Goal: Task Accomplishment & Management: Use online tool/utility

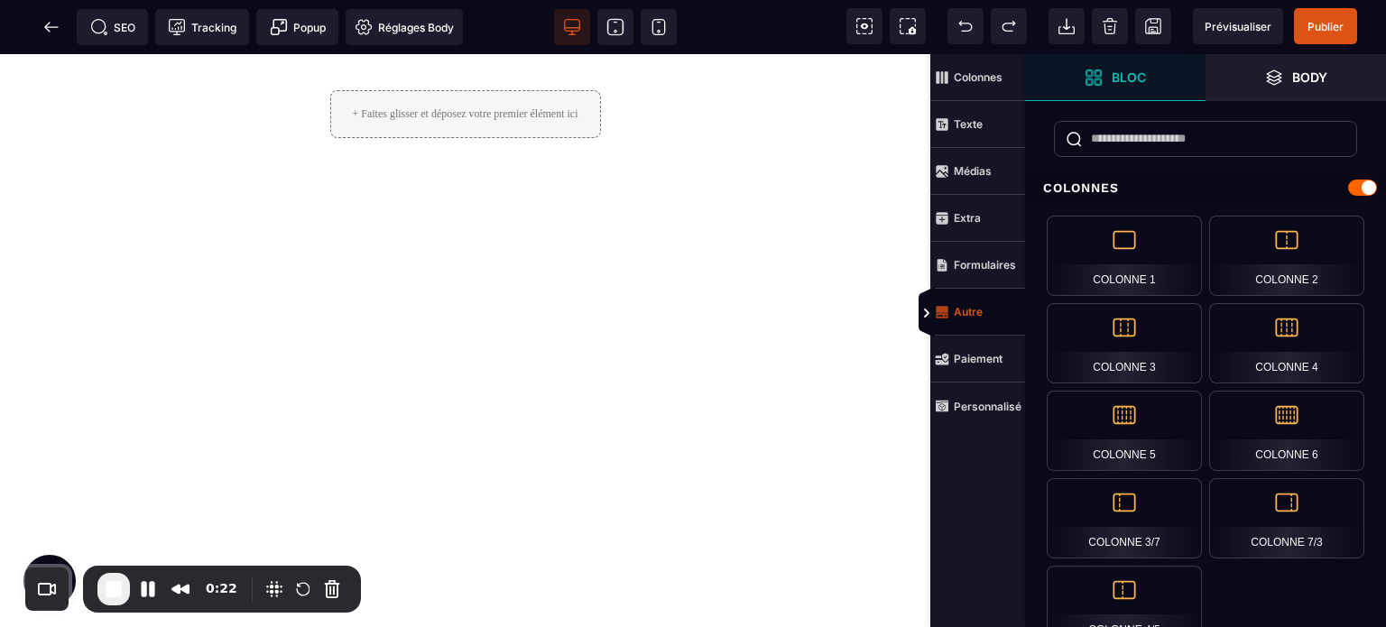
click at [976, 313] on strong "Autre" at bounding box center [968, 312] width 29 height 14
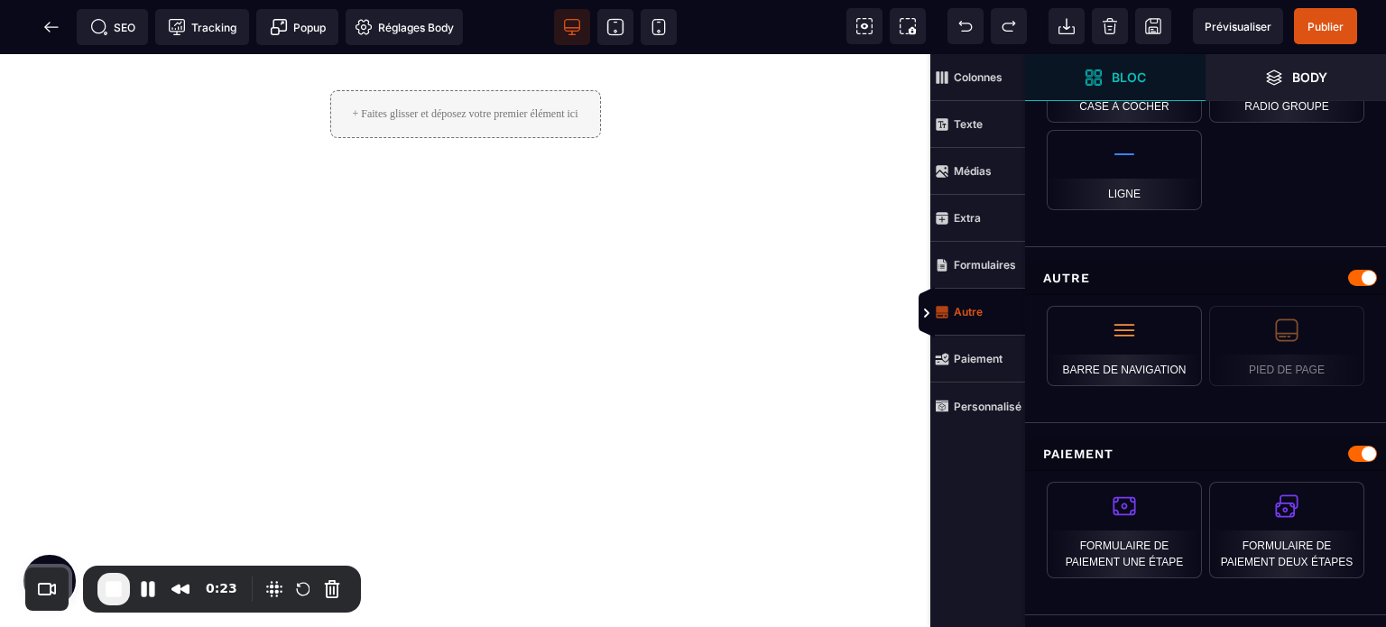
scroll to position [1787, 0]
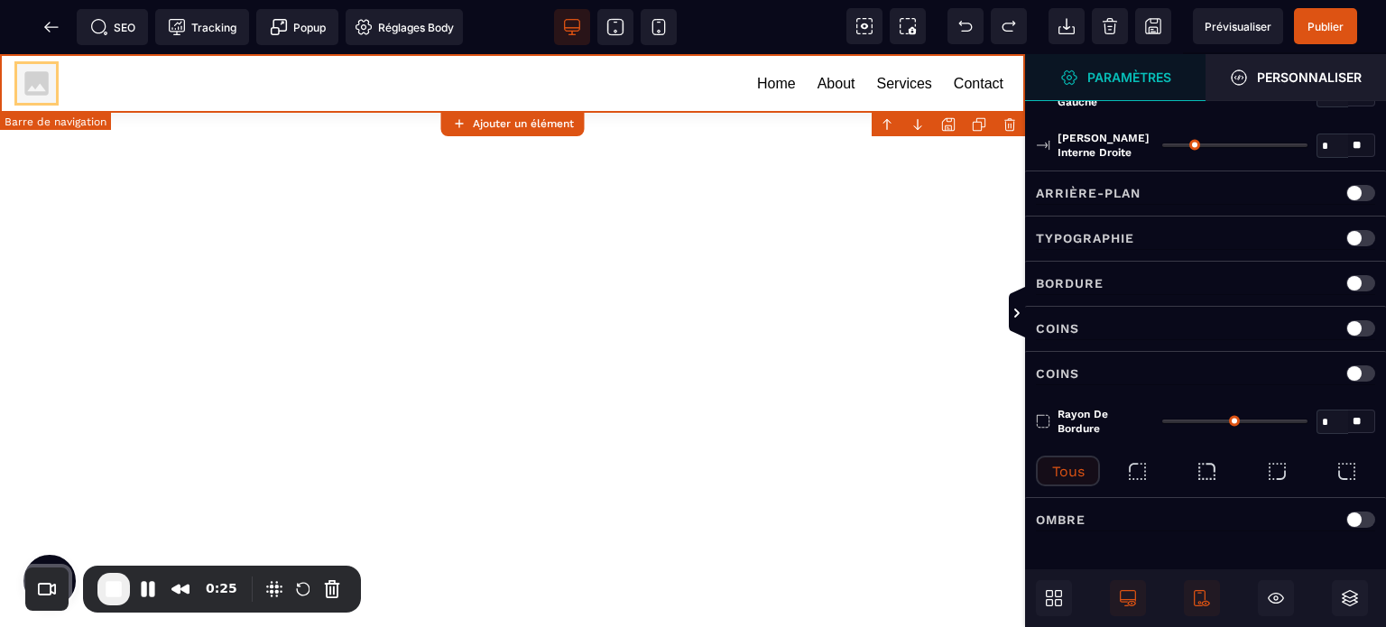
type input "*"
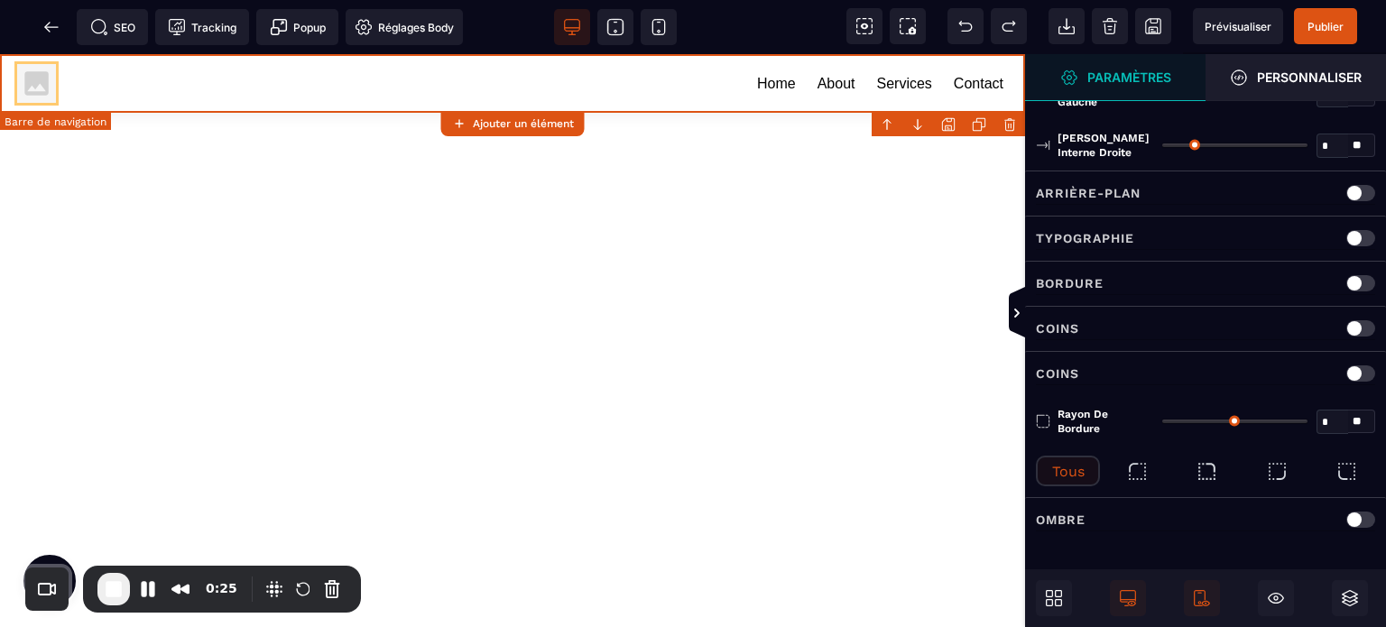
type input "**"
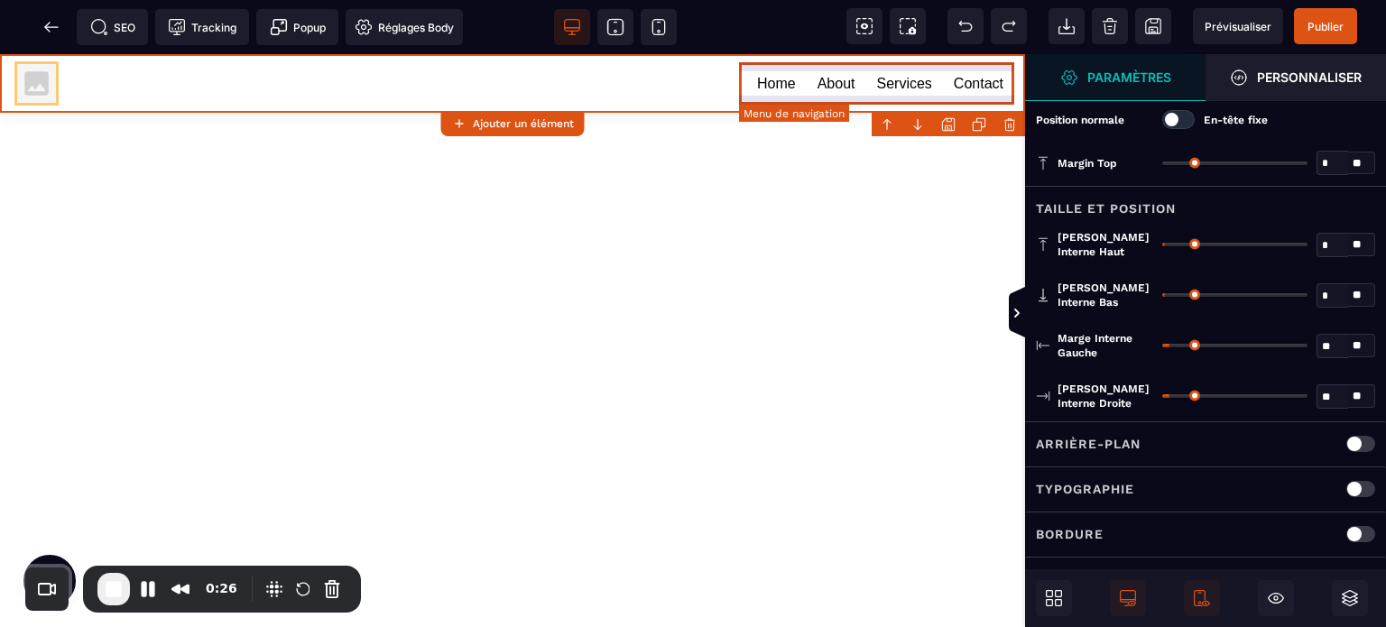
click at [818, 72] on link "About" at bounding box center [837, 83] width 38 height 23
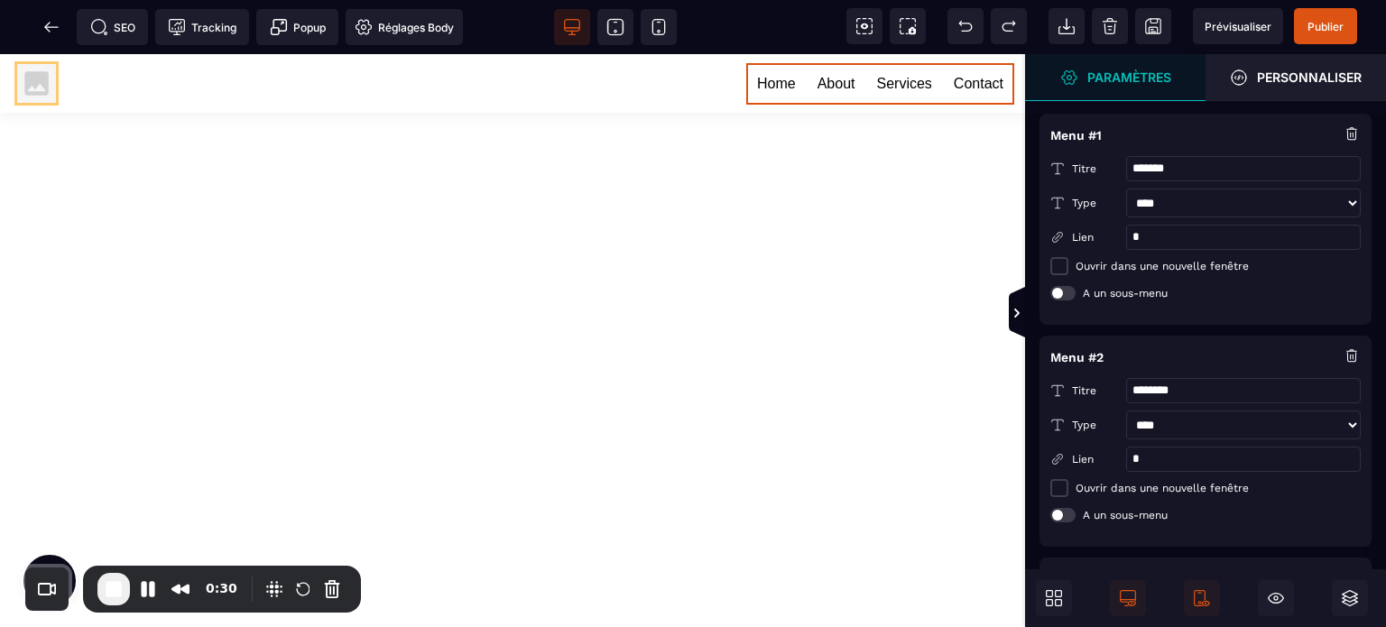
click at [1166, 227] on input "*" at bounding box center [1243, 237] width 235 height 25
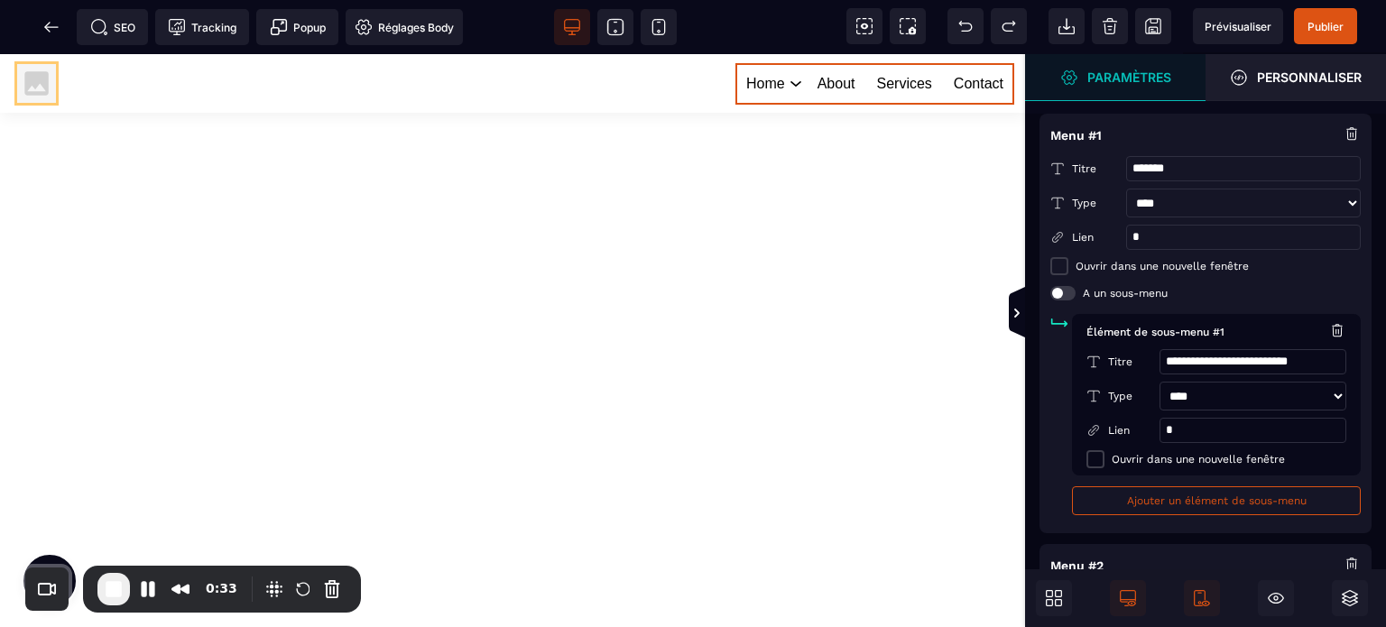
click at [1228, 366] on input "**********" at bounding box center [1254, 361] width 188 height 25
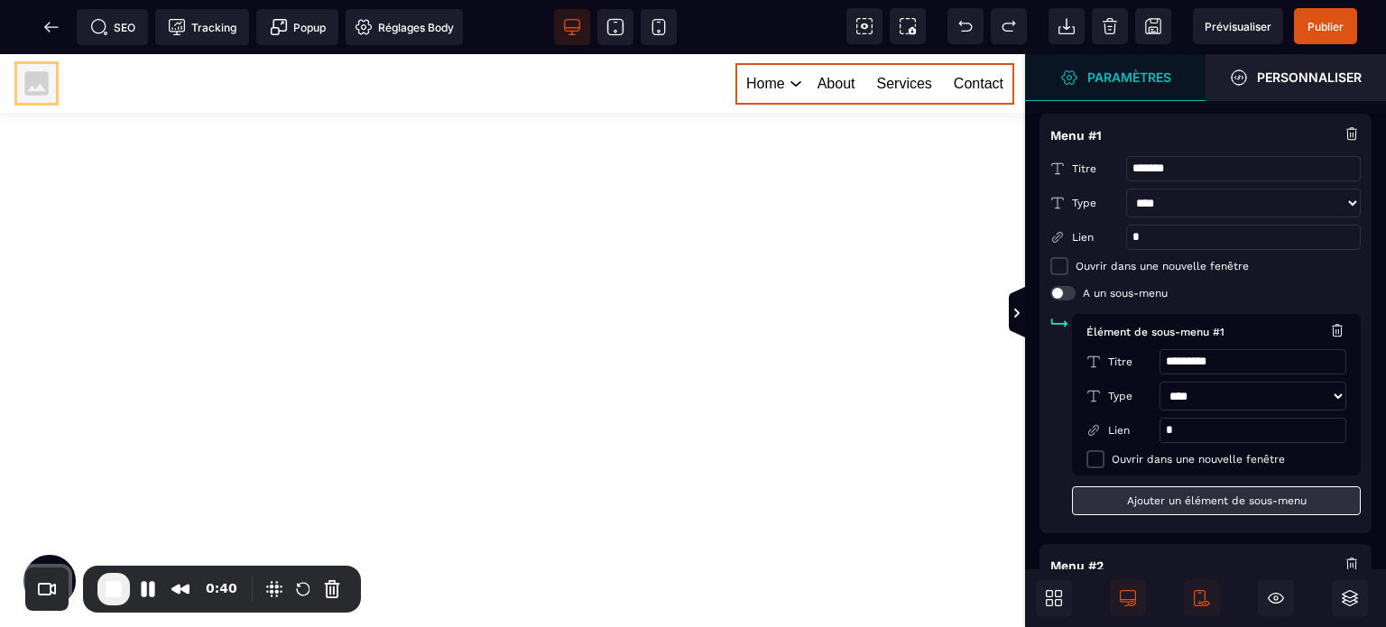
type input "*********"
click at [1126, 505] on button "Ajouter un élément de sous-menu" at bounding box center [1216, 501] width 289 height 29
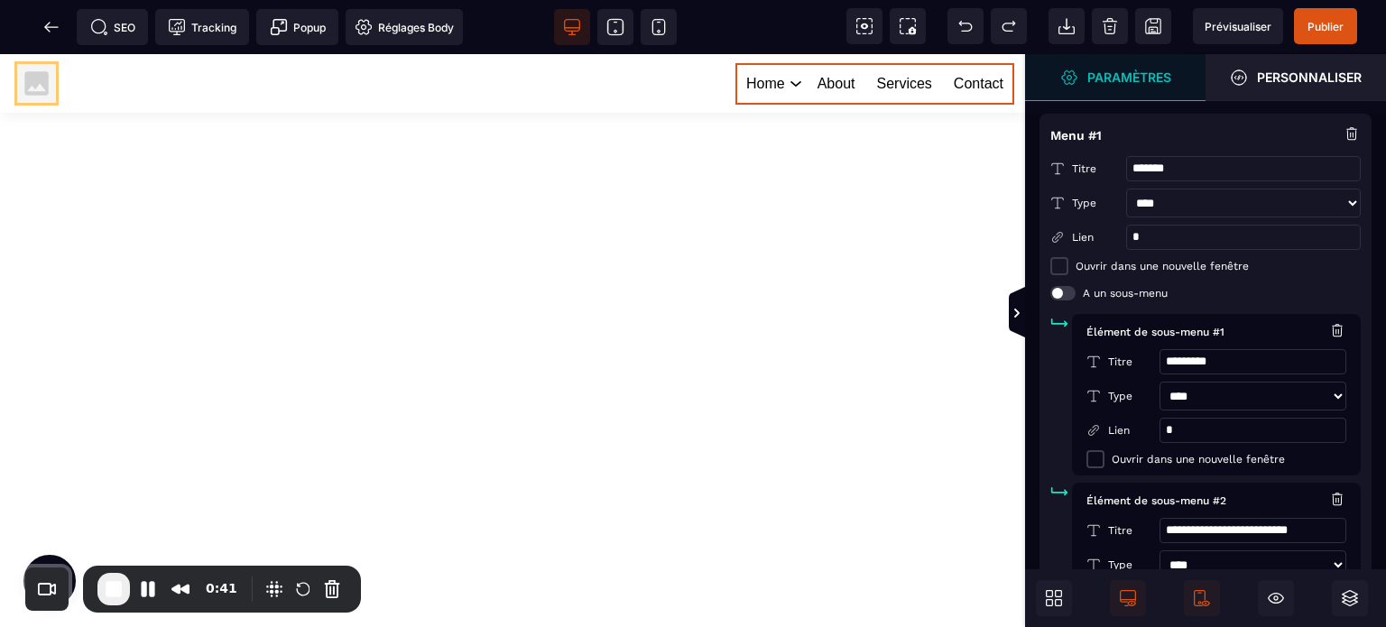
click at [1217, 543] on input "**********" at bounding box center [1254, 530] width 188 height 25
paste input "text"
type input "*********"
click at [823, 349] on div "Home About Services Contact" at bounding box center [512, 340] width 1025 height 573
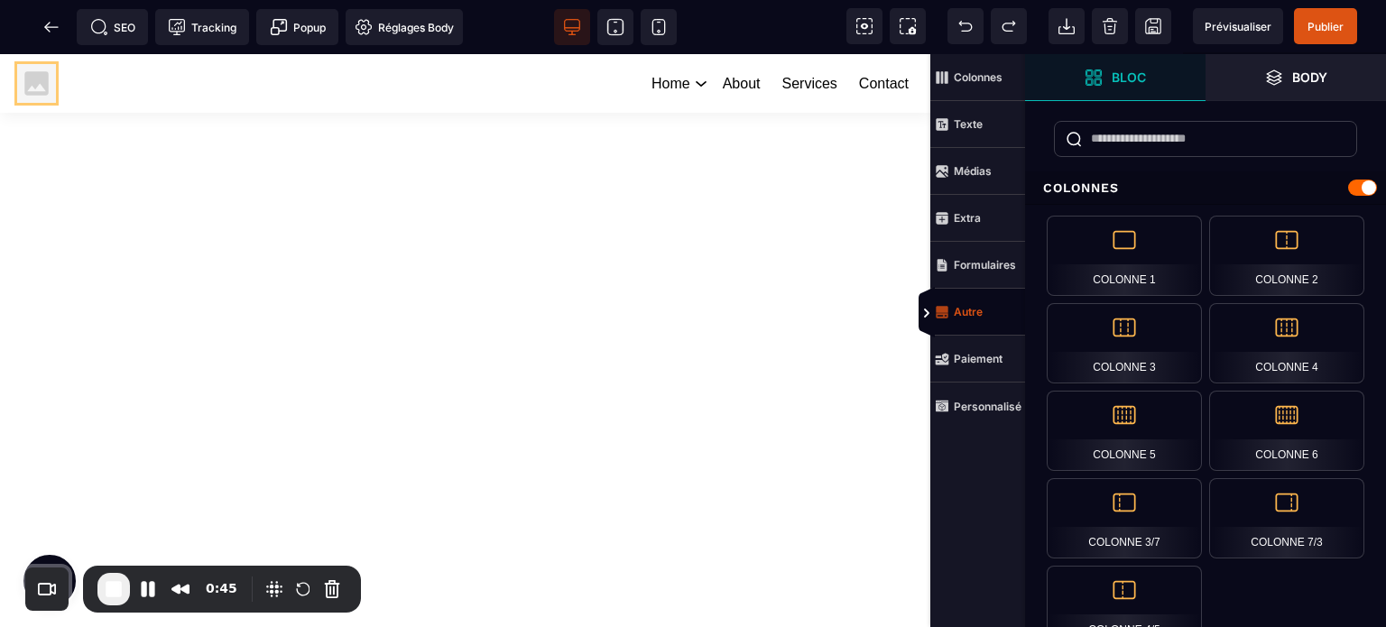
click at [935, 310] on icon at bounding box center [942, 312] width 14 height 14
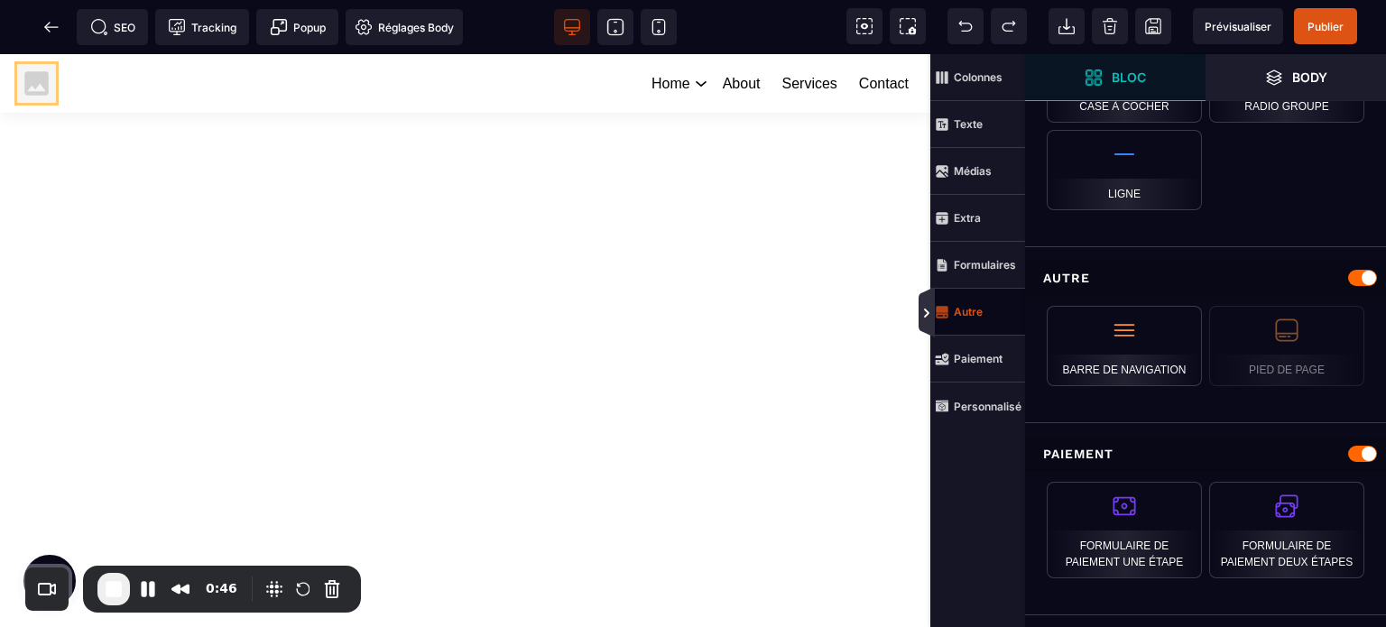
scroll to position [1787, 0]
click at [922, 309] on icon at bounding box center [927, 313] width 14 height 14
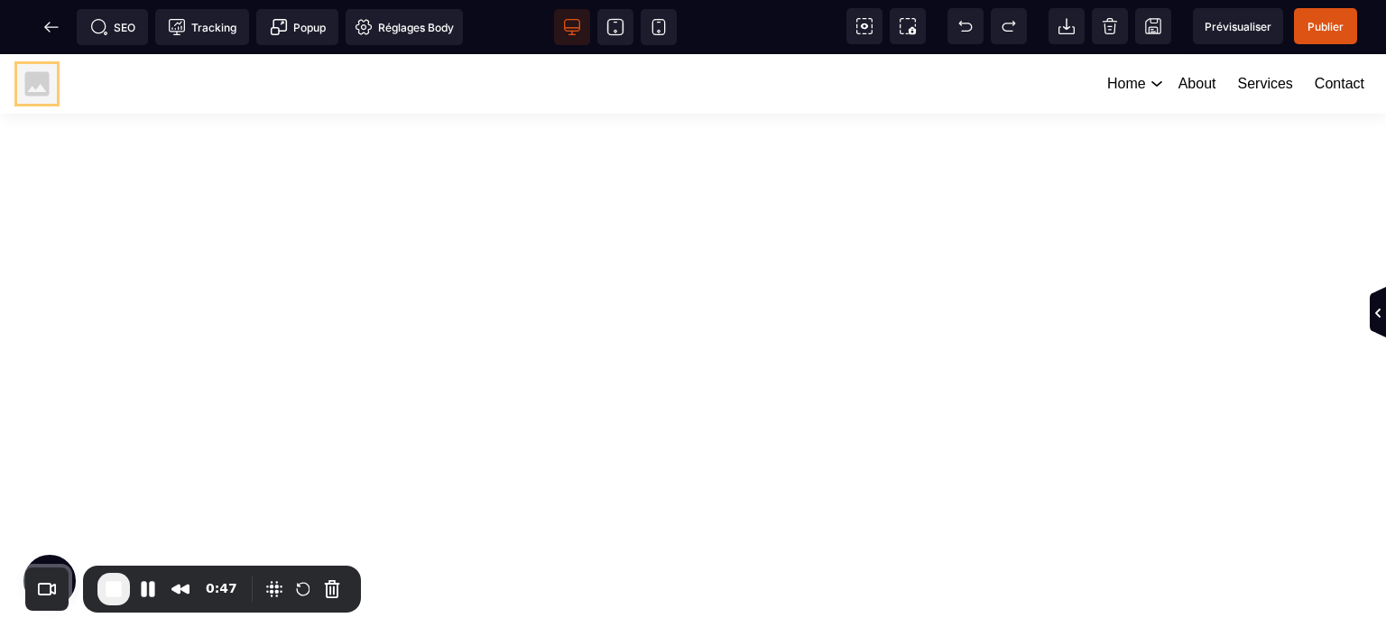
scroll to position [0, 0]
click at [1346, 23] on span "Publier" at bounding box center [1325, 26] width 63 height 36
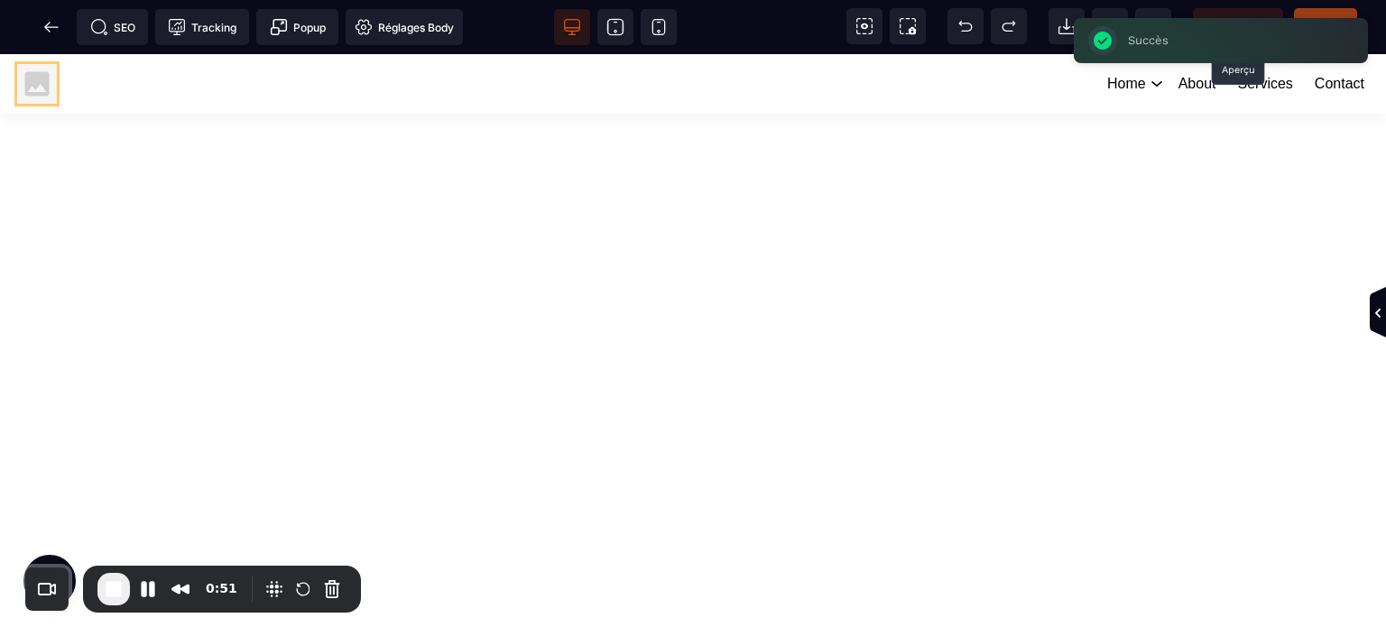
click at [1242, 15] on span "Prévisualiser" at bounding box center [1238, 26] width 90 height 36
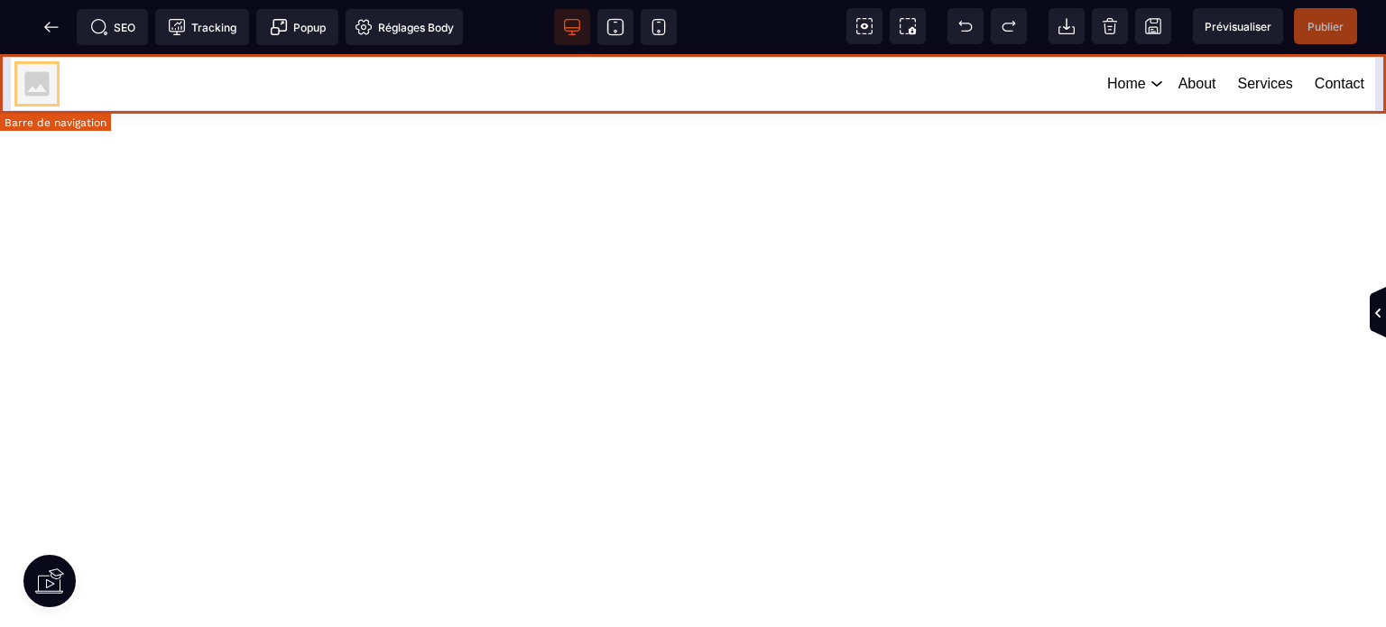
click at [143, 79] on div "Home Element 1 Element 2 About Services Contact" at bounding box center [719, 84] width 1312 height 42
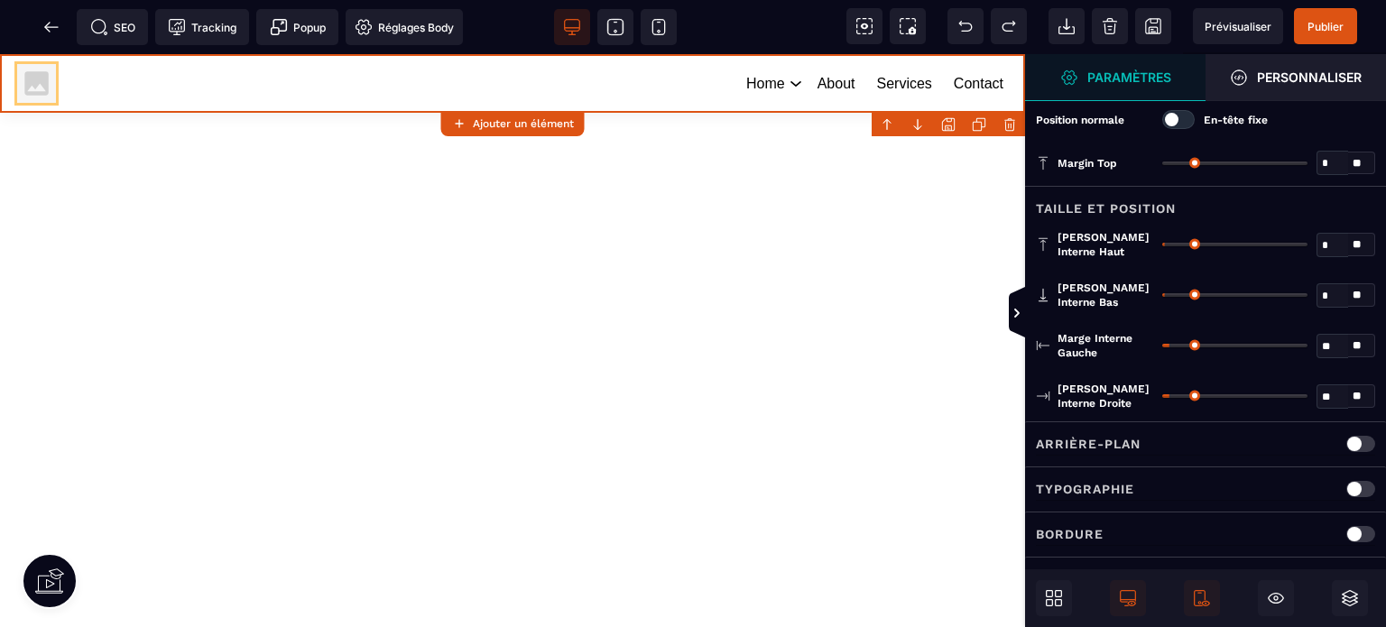
click at [1175, 122] on div at bounding box center [1172, 120] width 14 height 14
click at [1332, 36] on span "Publier" at bounding box center [1325, 26] width 63 height 36
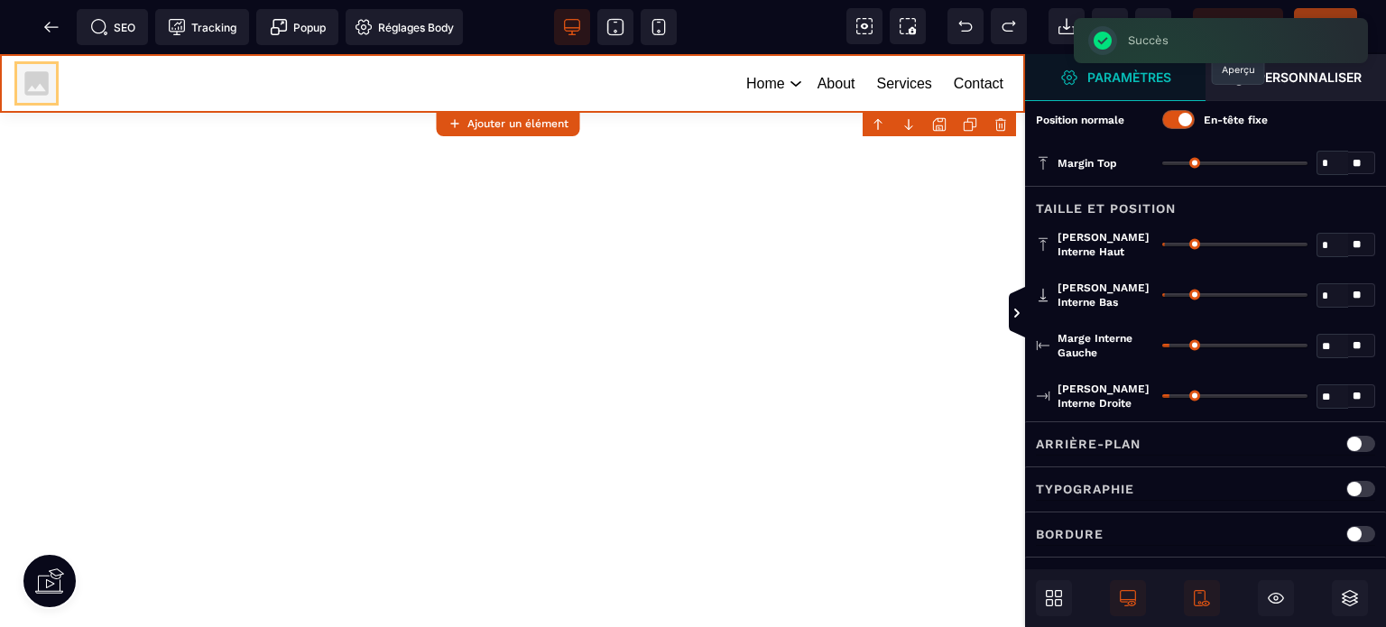
click at [1224, 11] on span "Prévisualiser" at bounding box center [1238, 26] width 90 height 36
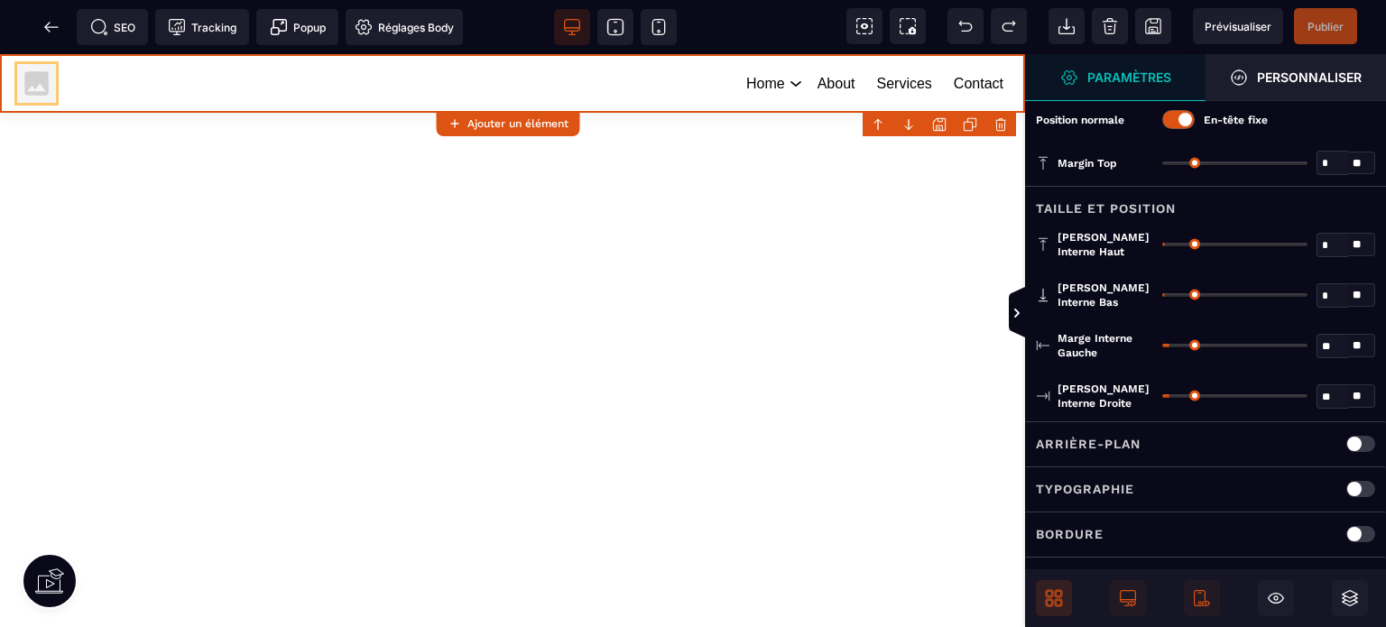
click at [1065, 592] on span at bounding box center [1054, 598] width 36 height 36
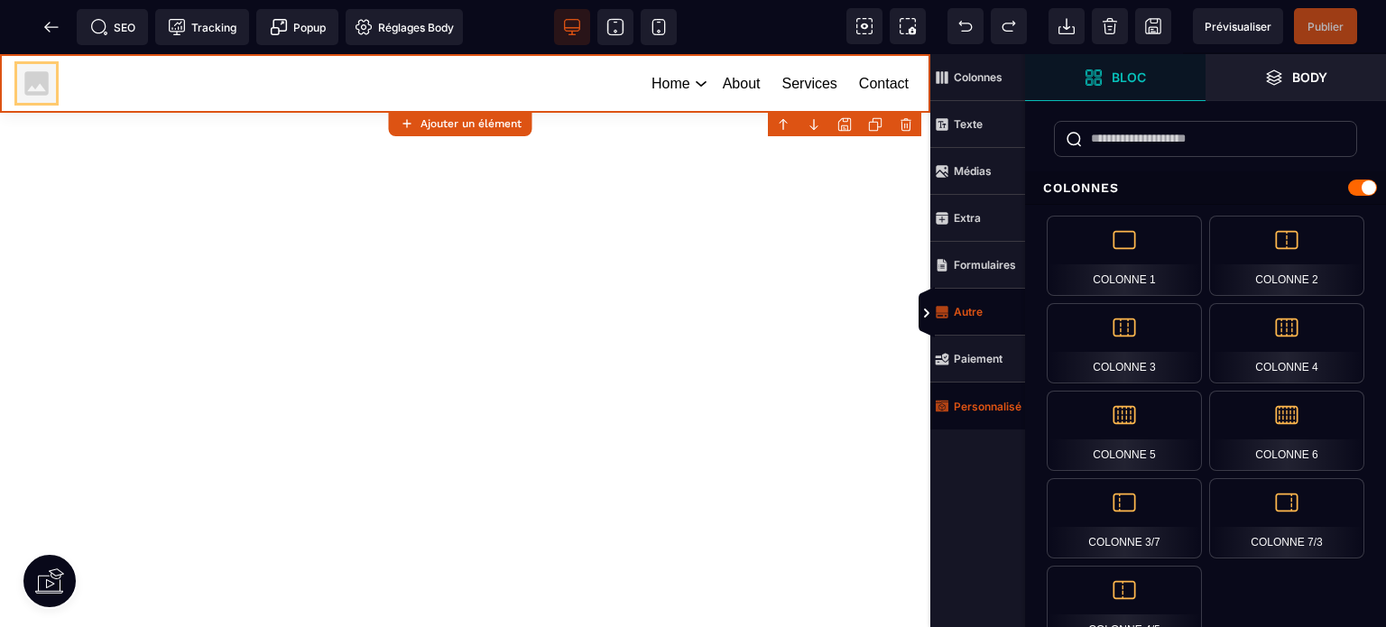
click at [970, 397] on span "Personnalisé" at bounding box center [978, 406] width 95 height 47
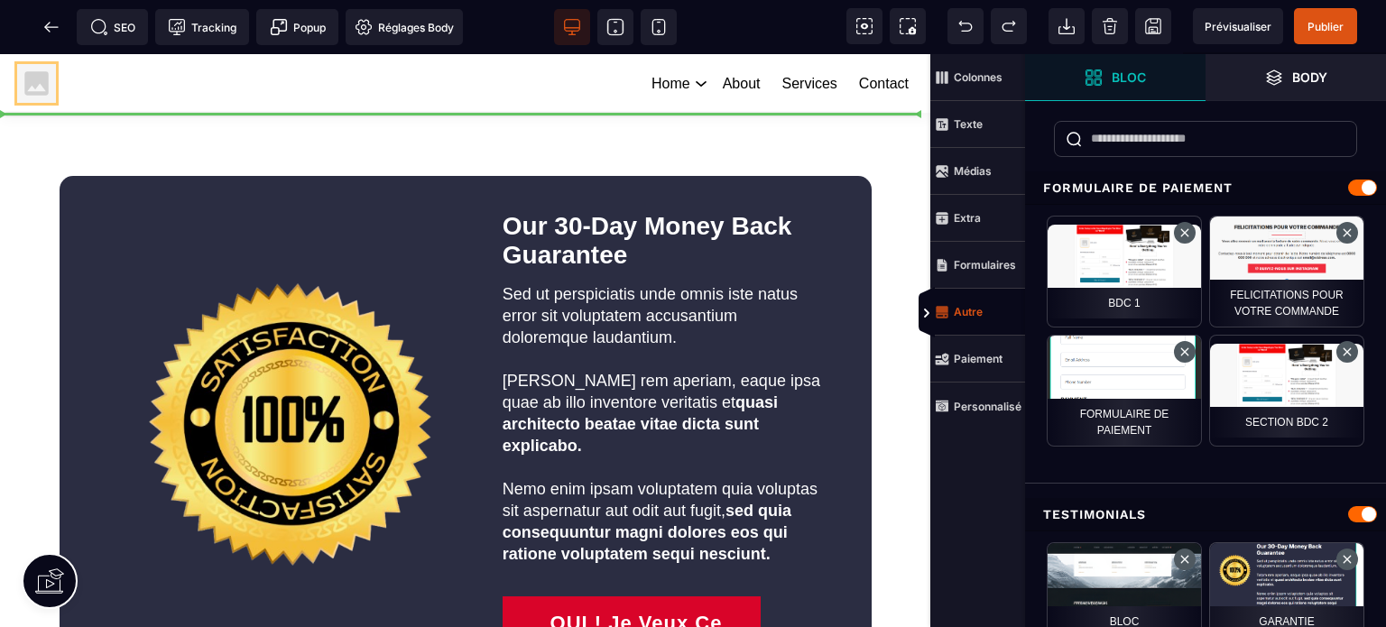
select select
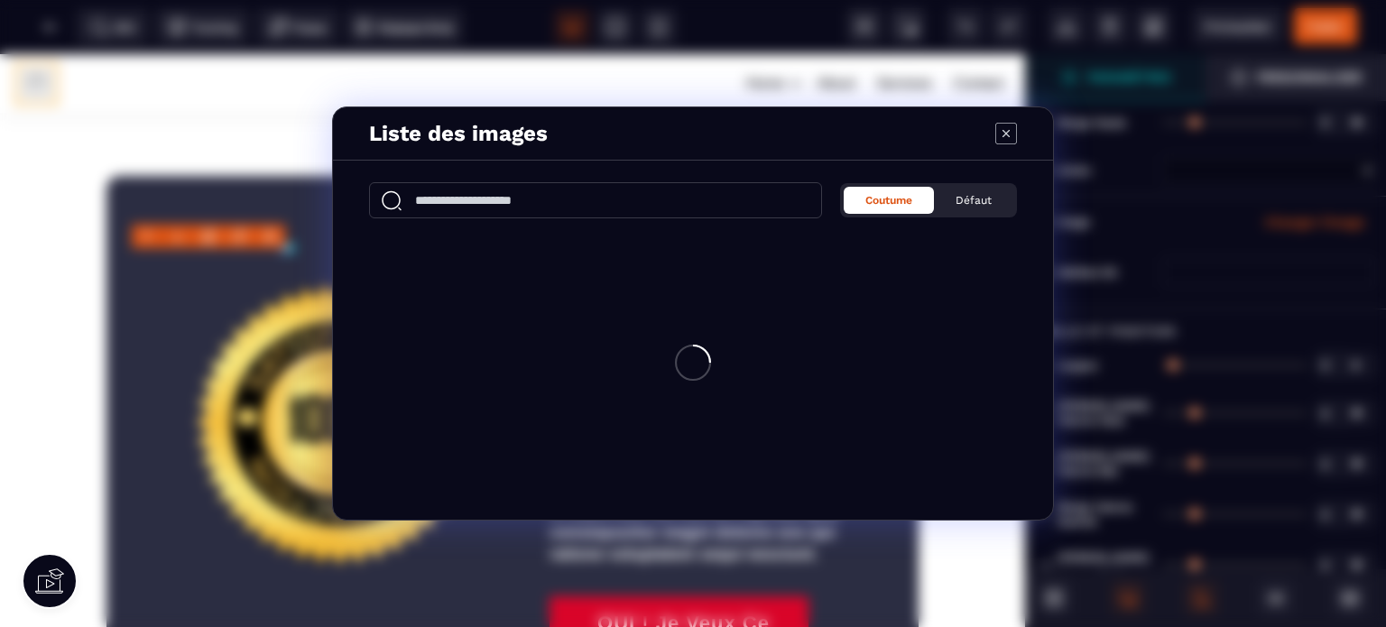
type input "**"
type input "****"
type input "*"
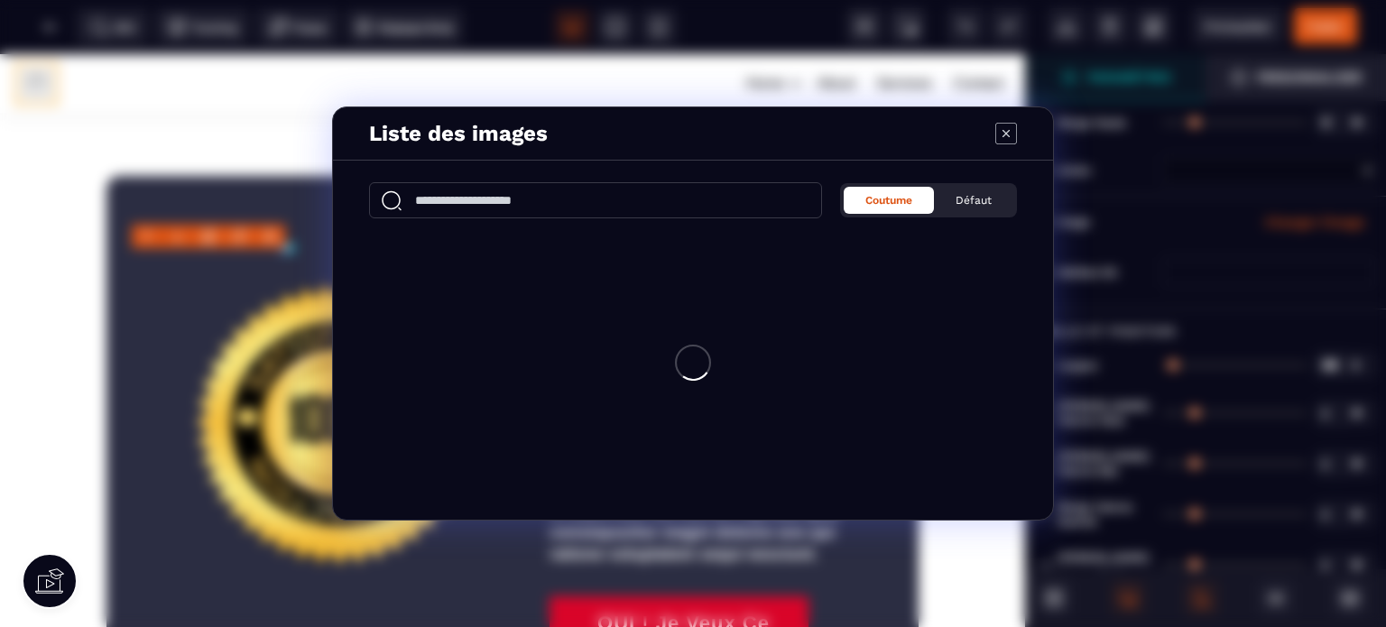
type input "*"
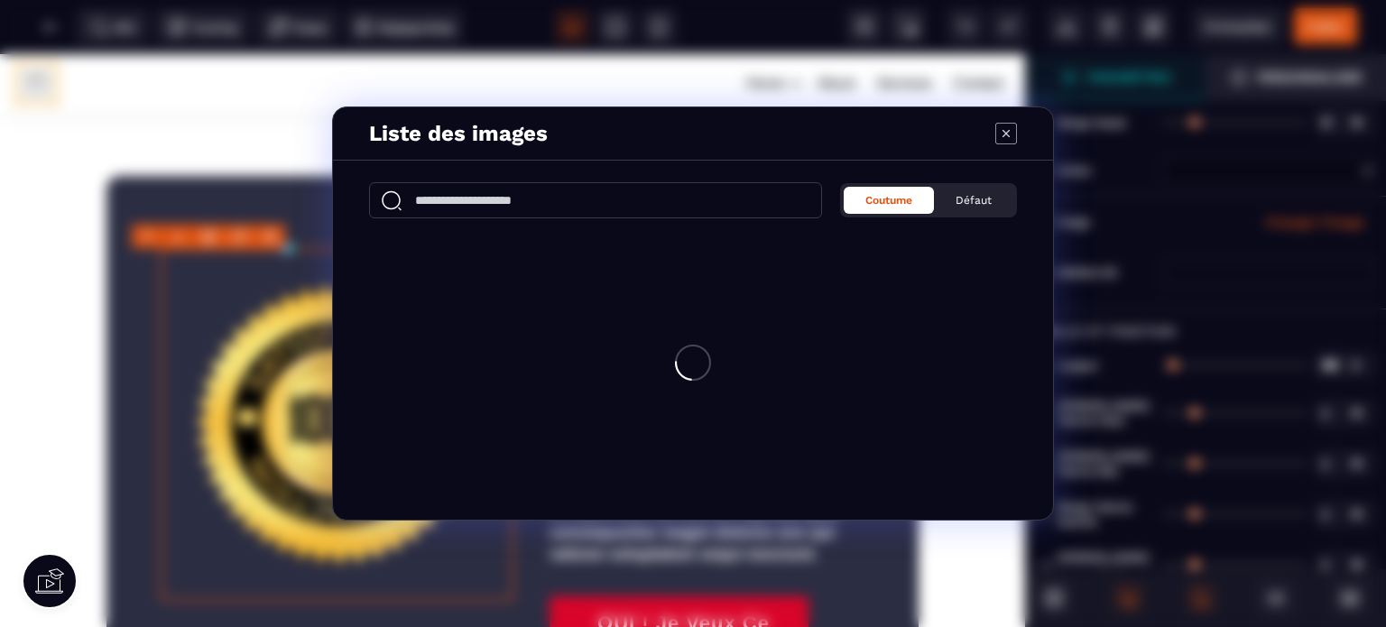
select select
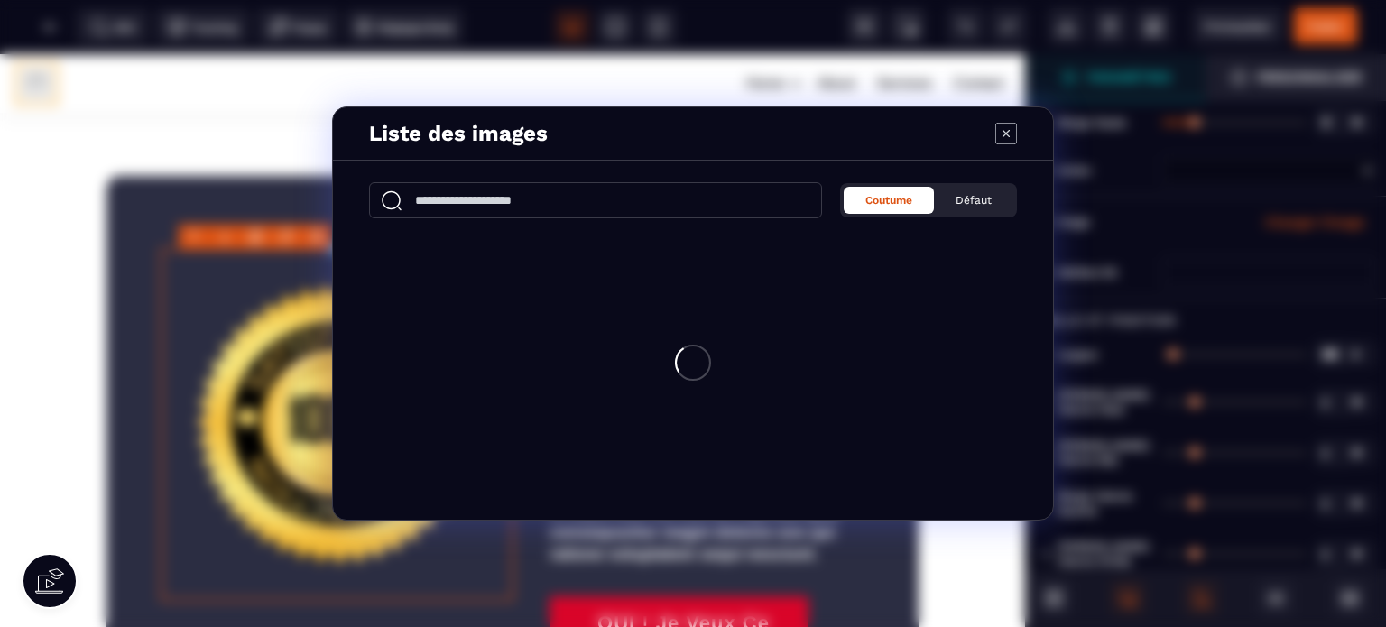
select select
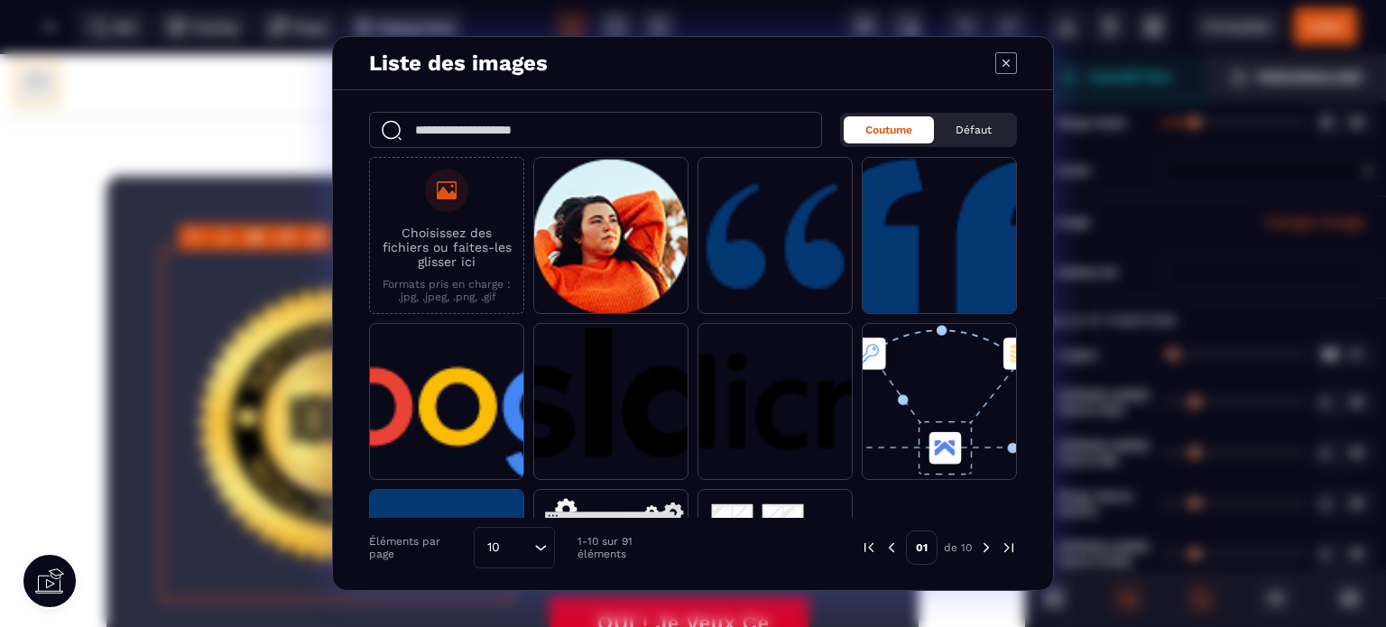
click at [1006, 56] on icon "Modal window" at bounding box center [1007, 63] width 22 height 22
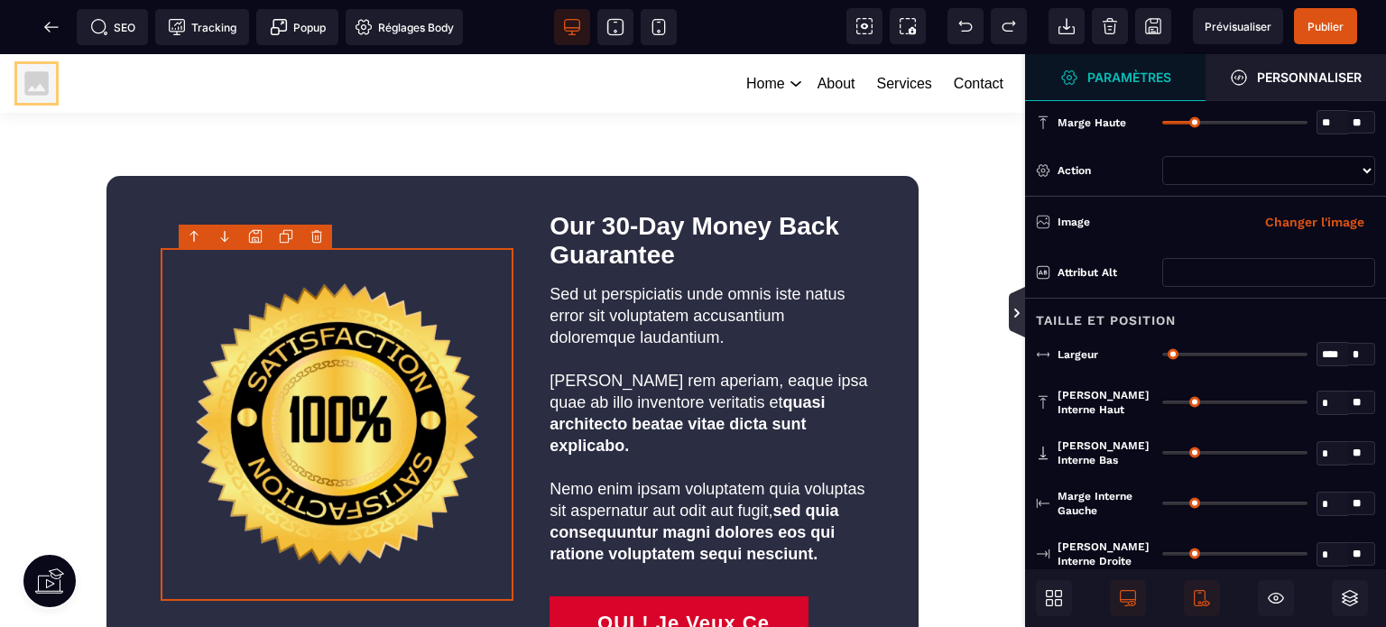
click at [1015, 318] on icon at bounding box center [1017, 313] width 14 height 14
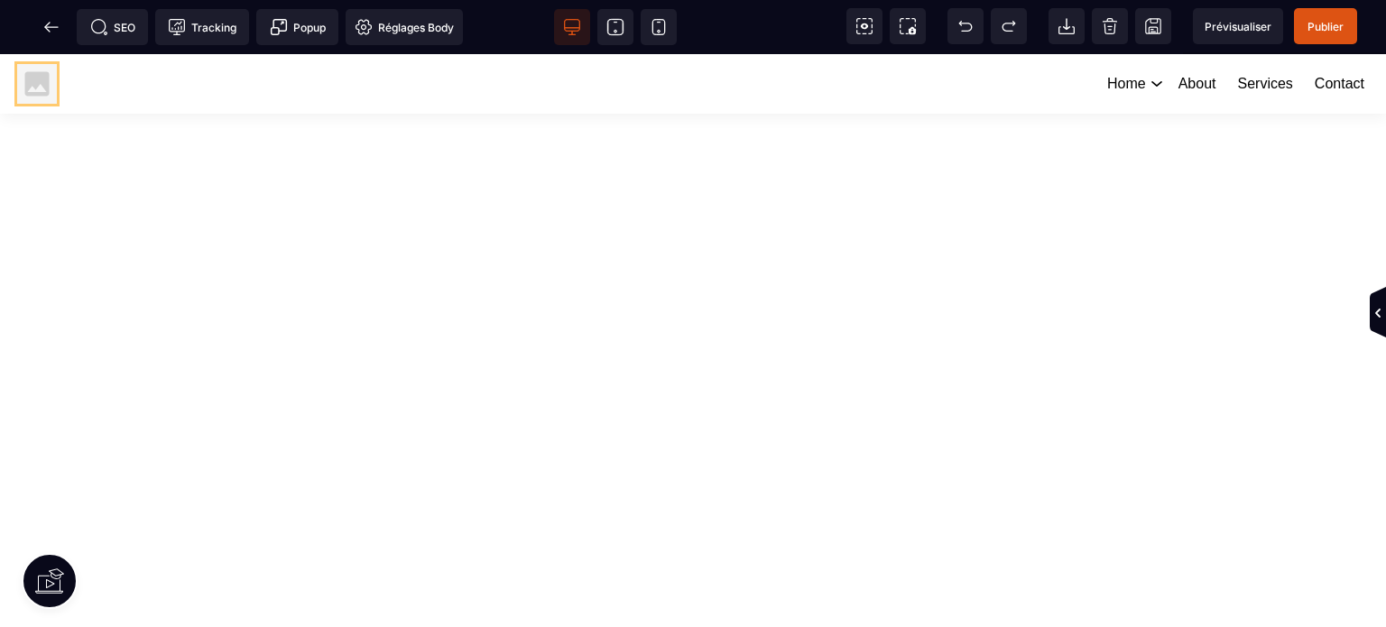
scroll to position [1077, 0]
click at [1330, 27] on span "Publier" at bounding box center [1326, 27] width 36 height 14
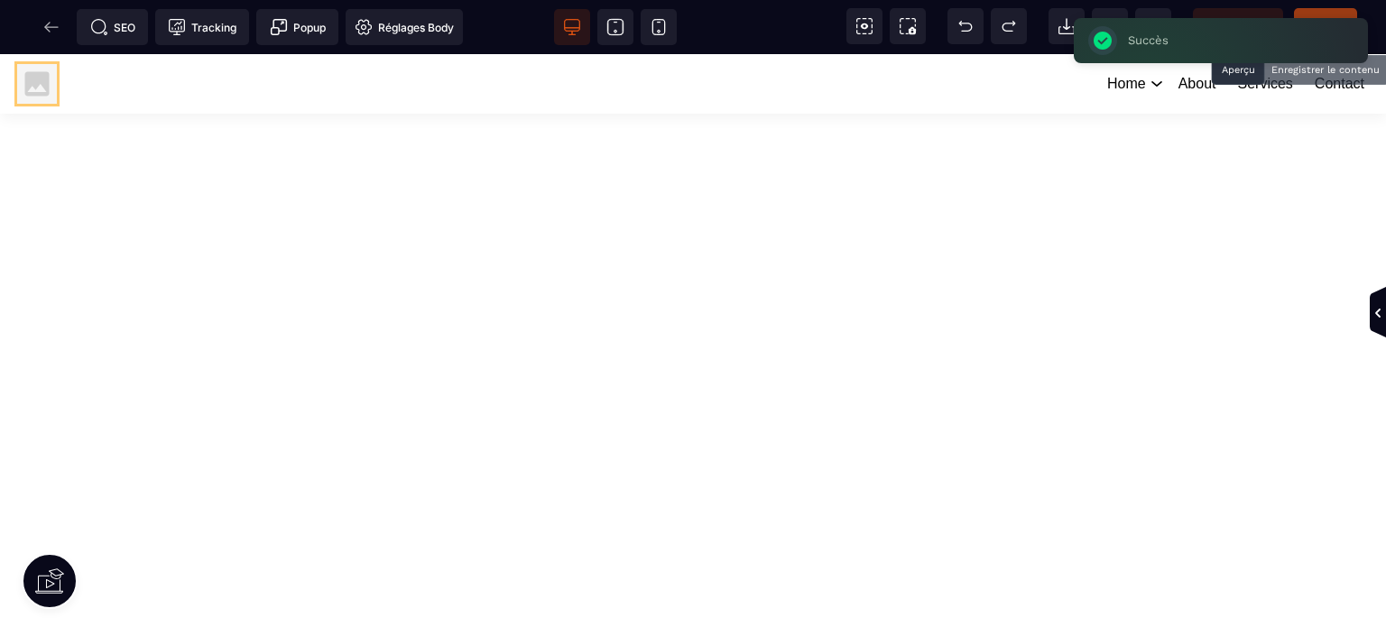
click at [1222, 12] on span "Prévisualiser" at bounding box center [1238, 26] width 90 height 36
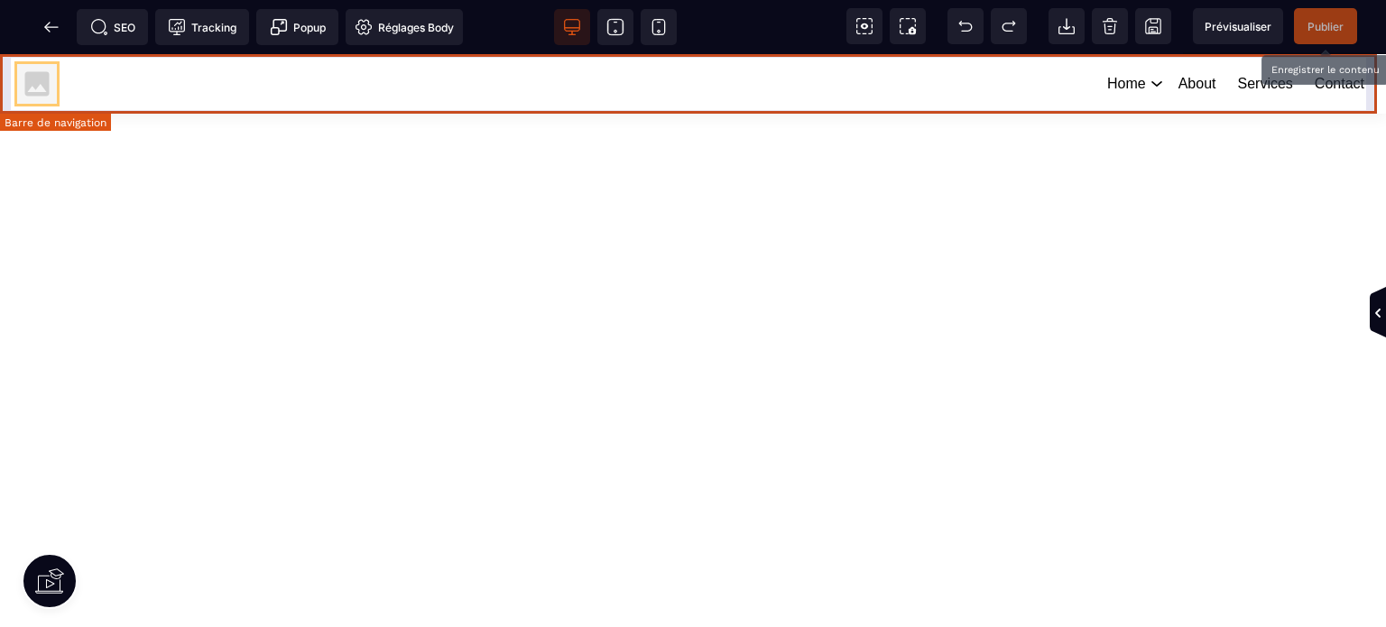
click at [501, 106] on div "Home Element 1 Element 2 About Services Contact" at bounding box center [693, 84] width 1365 height 52
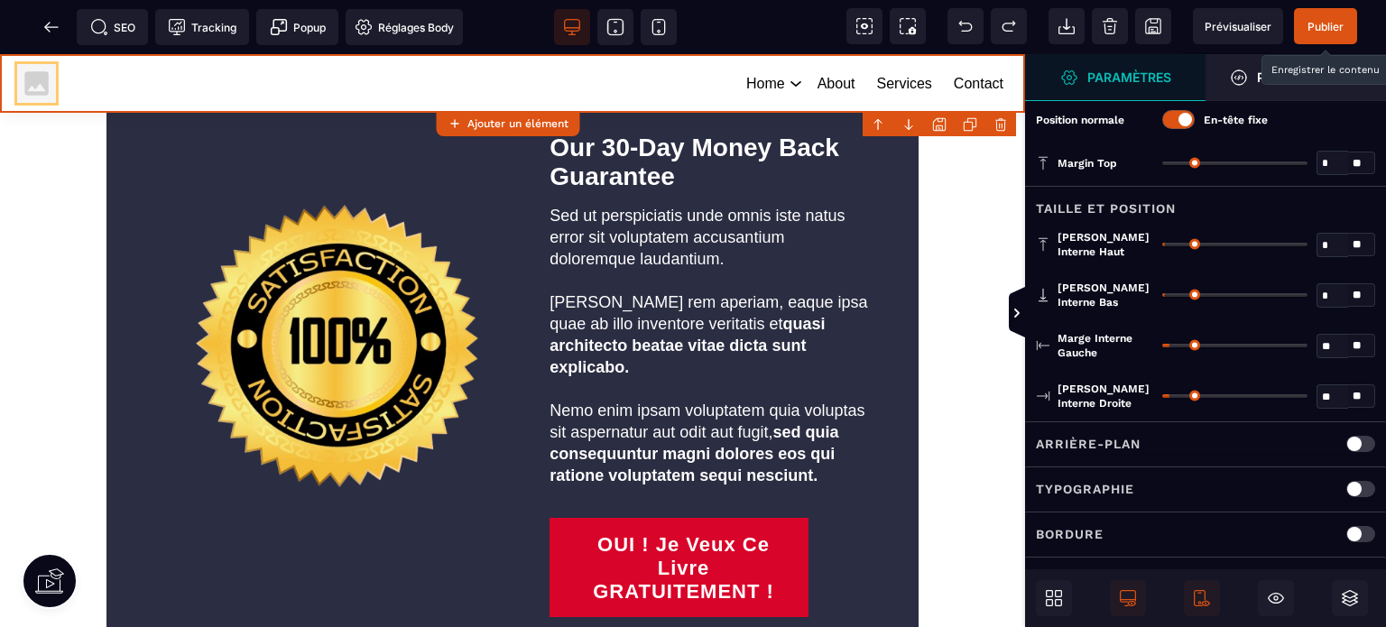
scroll to position [0, 0]
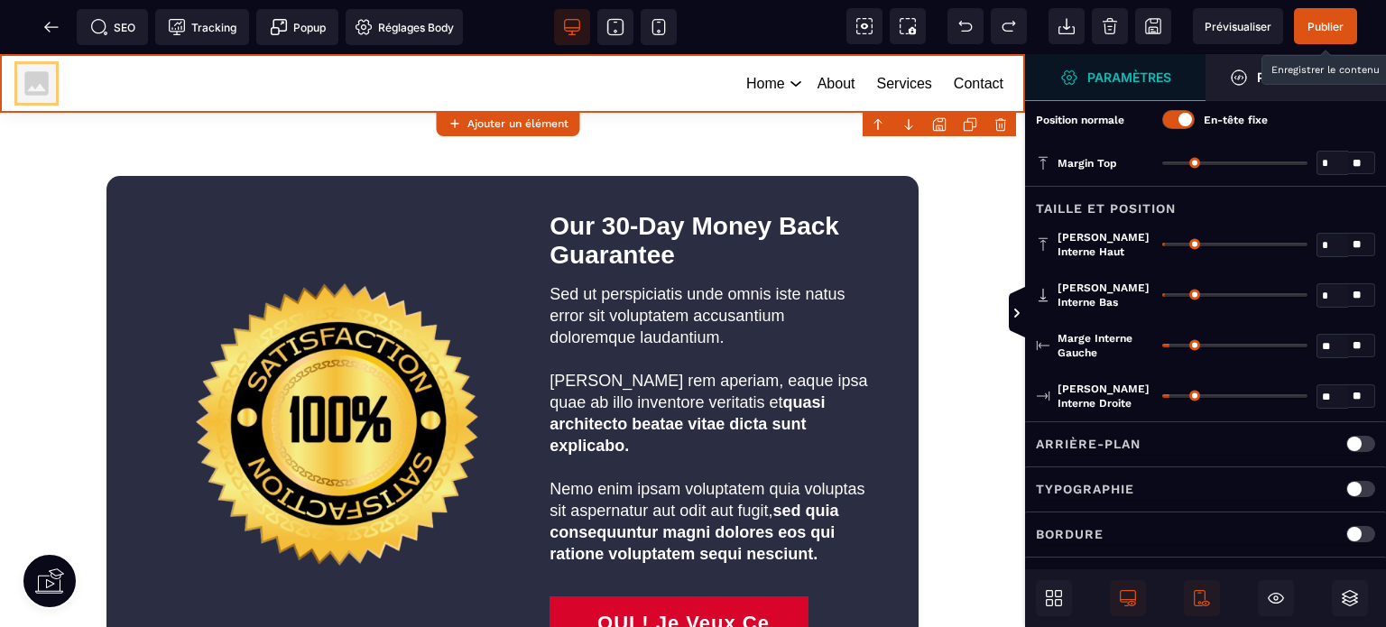
click at [1339, 29] on span "Publier" at bounding box center [1326, 27] width 36 height 14
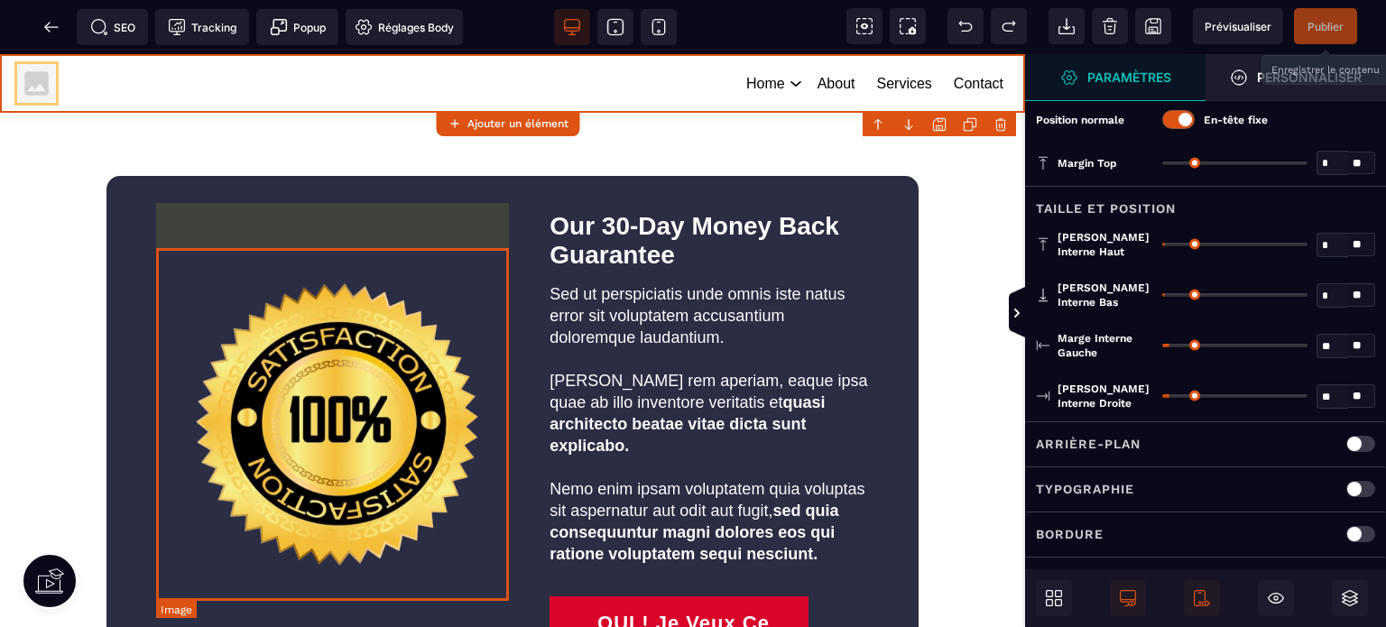
click at [459, 292] on img at bounding box center [337, 424] width 353 height 353
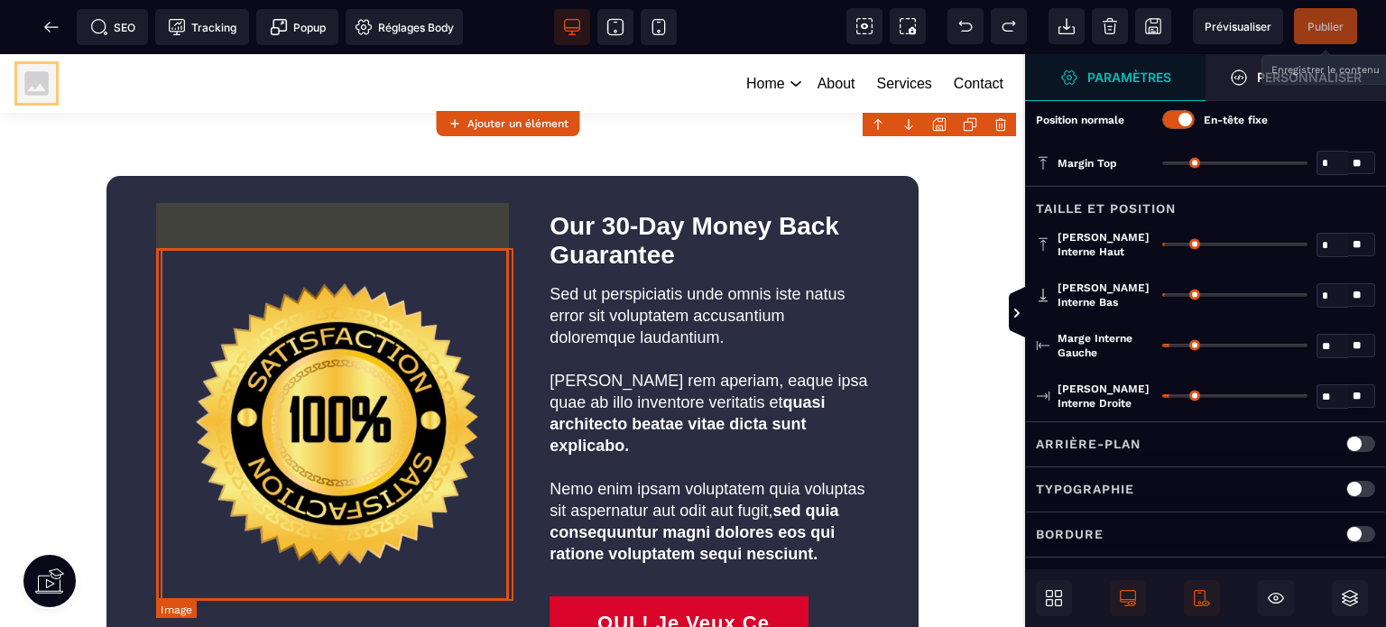
select select
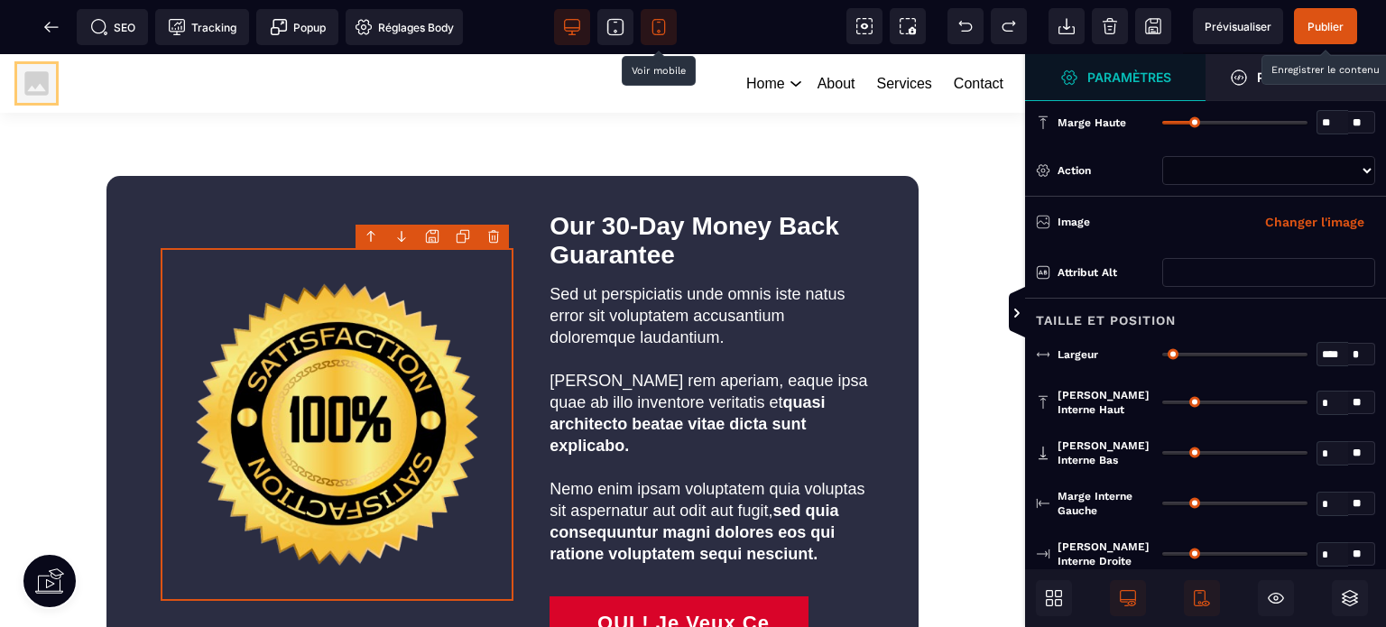
click at [650, 22] on icon at bounding box center [659, 27] width 18 height 18
type input "*"
type input "***"
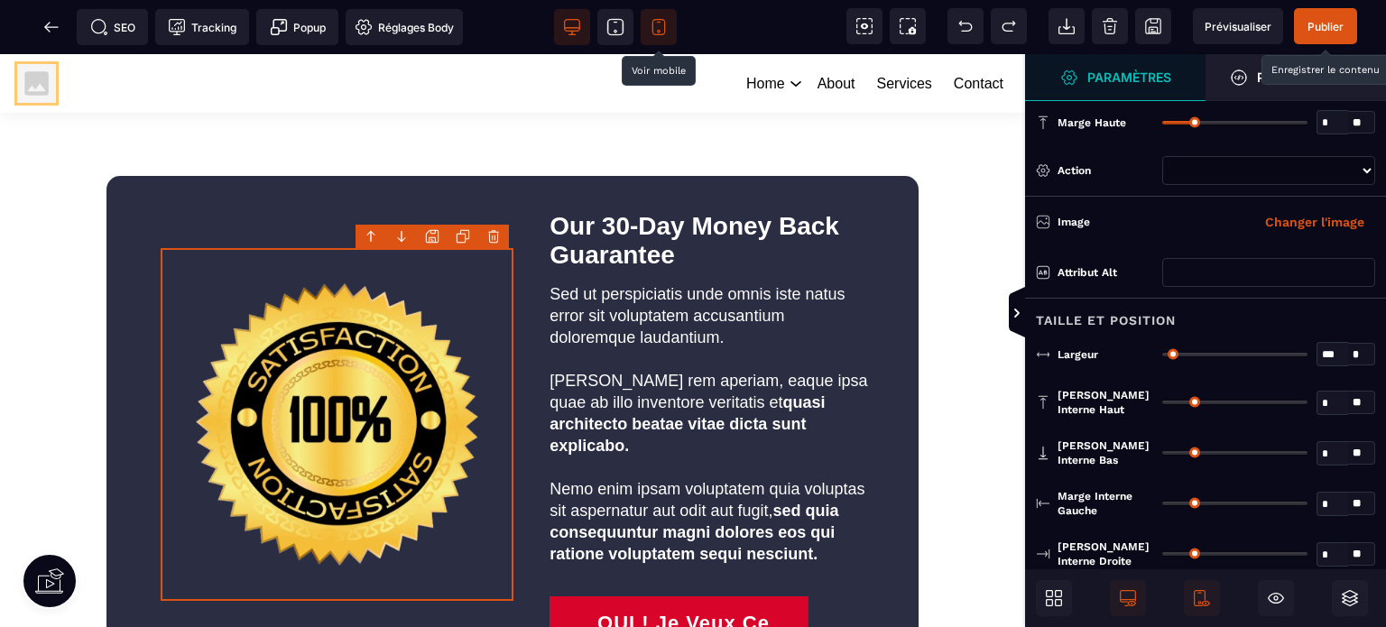
select select "**"
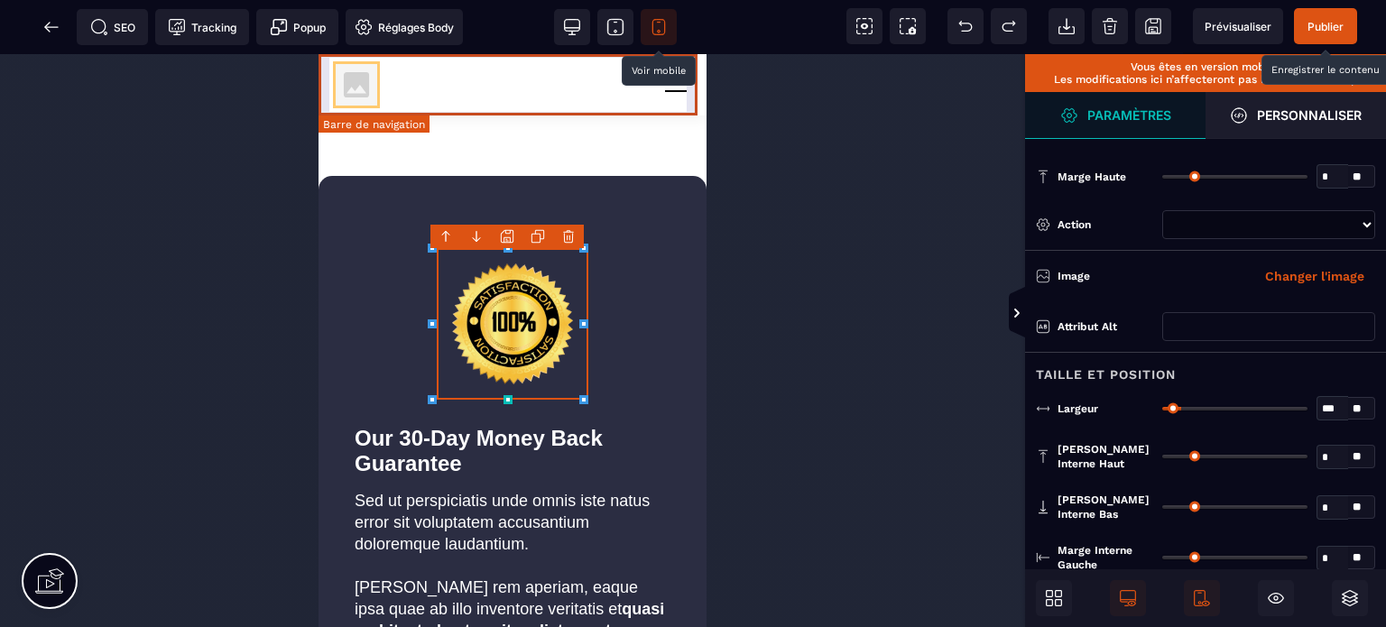
click at [616, 100] on div "Home Element 1 Element 2 About Services Contact" at bounding box center [512, 85] width 366 height 54
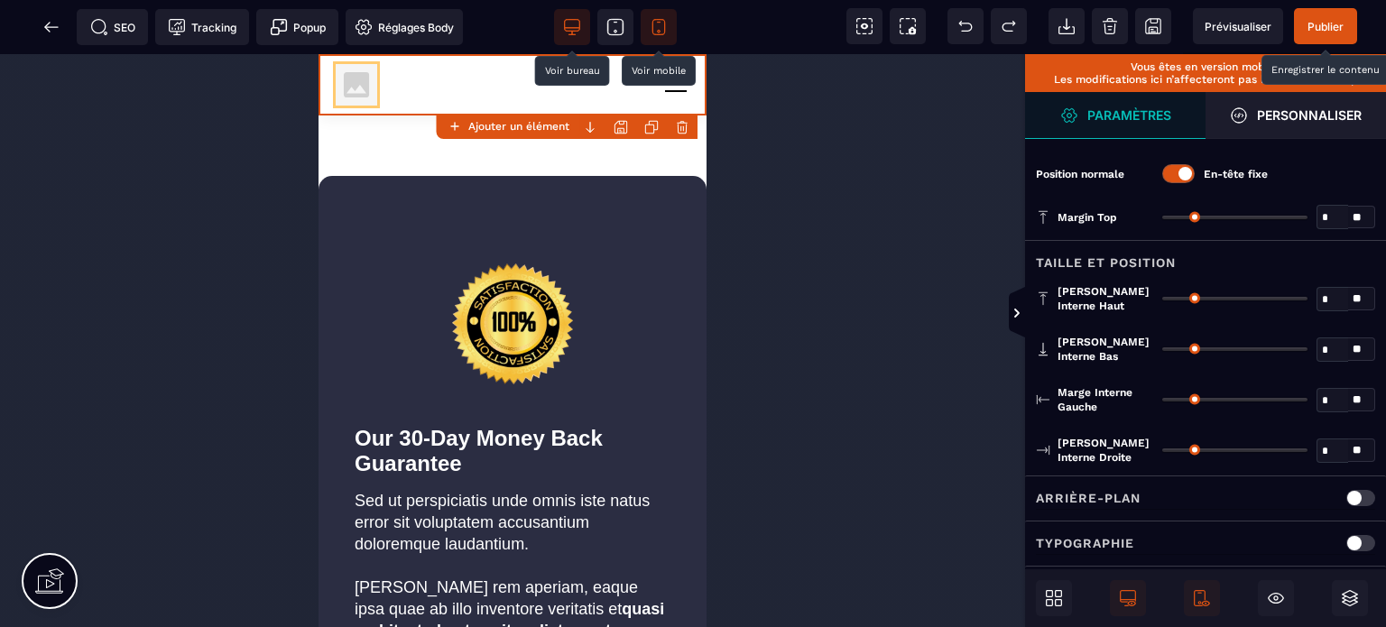
click at [574, 24] on icon at bounding box center [572, 27] width 18 height 18
type input "*"
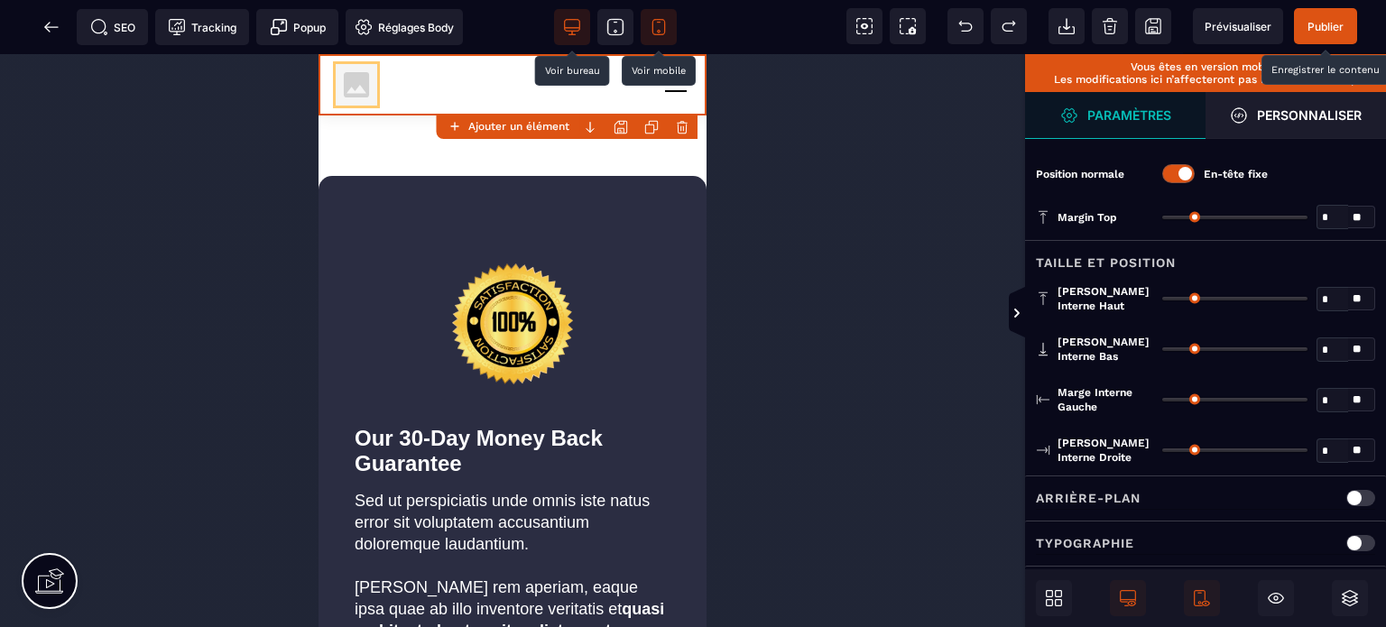
type input "**"
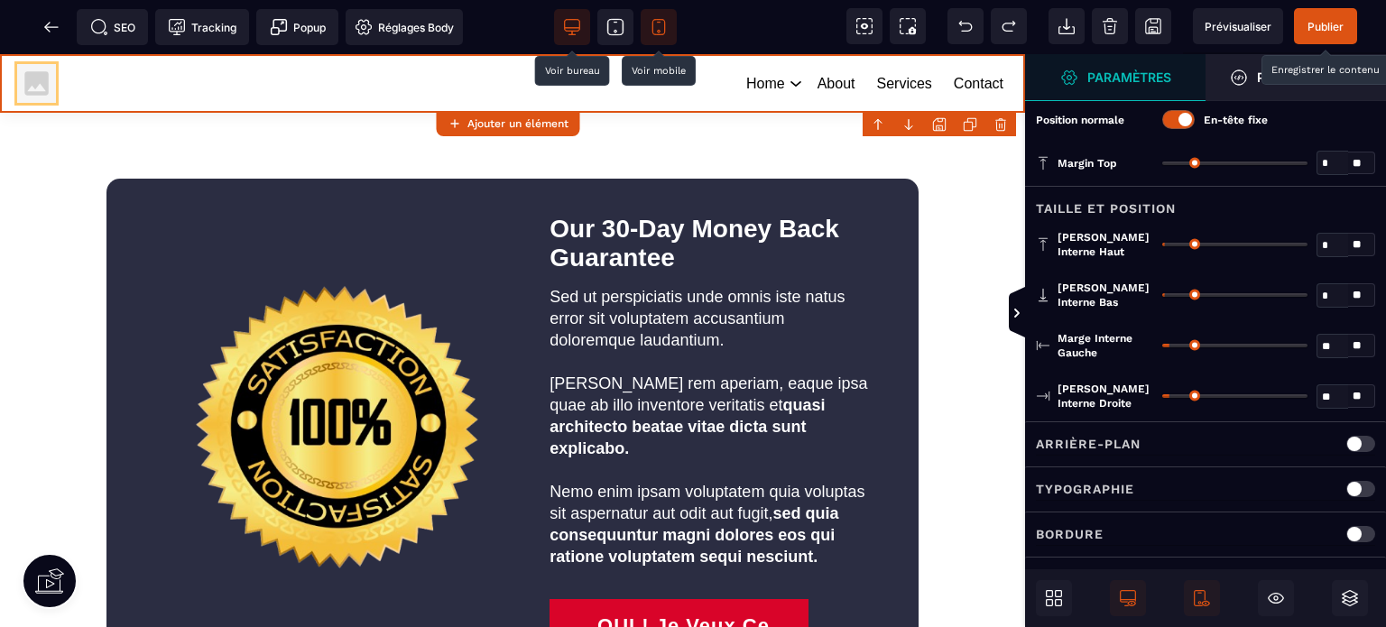
click at [1126, 154] on div "Margin Top" at bounding box center [1094, 163] width 117 height 24
click at [1015, 310] on icon at bounding box center [1017, 313] width 5 height 9
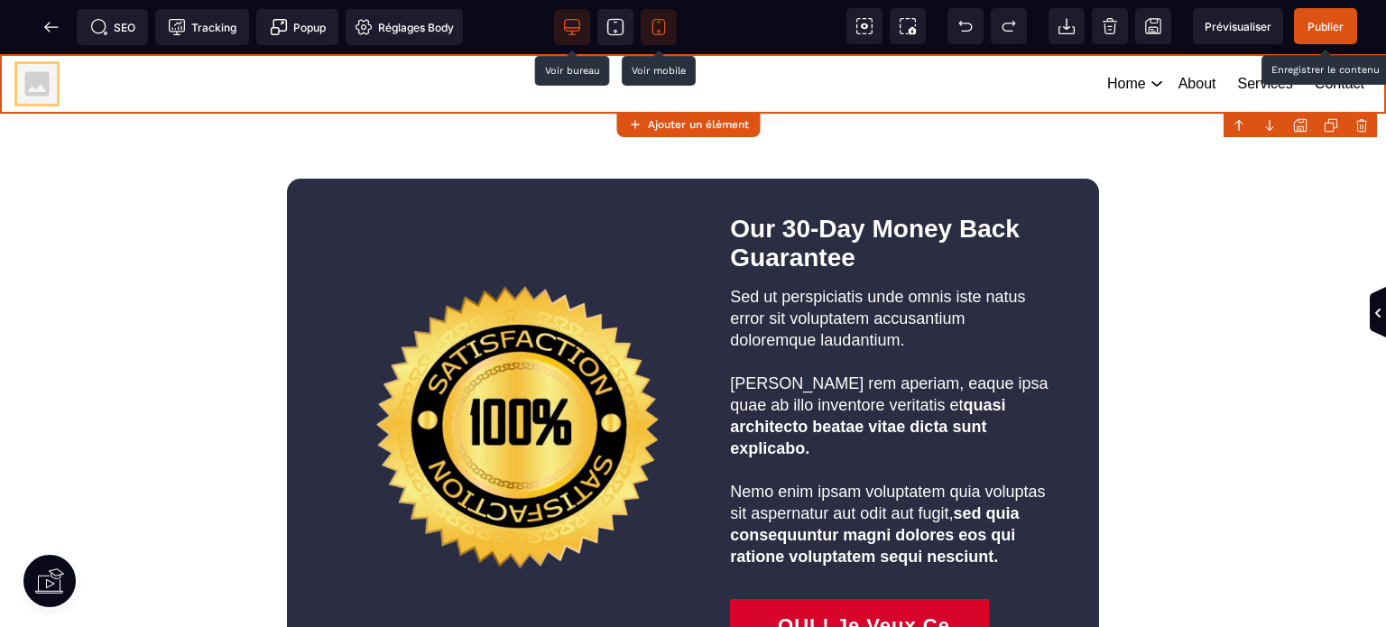
click at [1321, 20] on span "Publier" at bounding box center [1326, 27] width 36 height 14
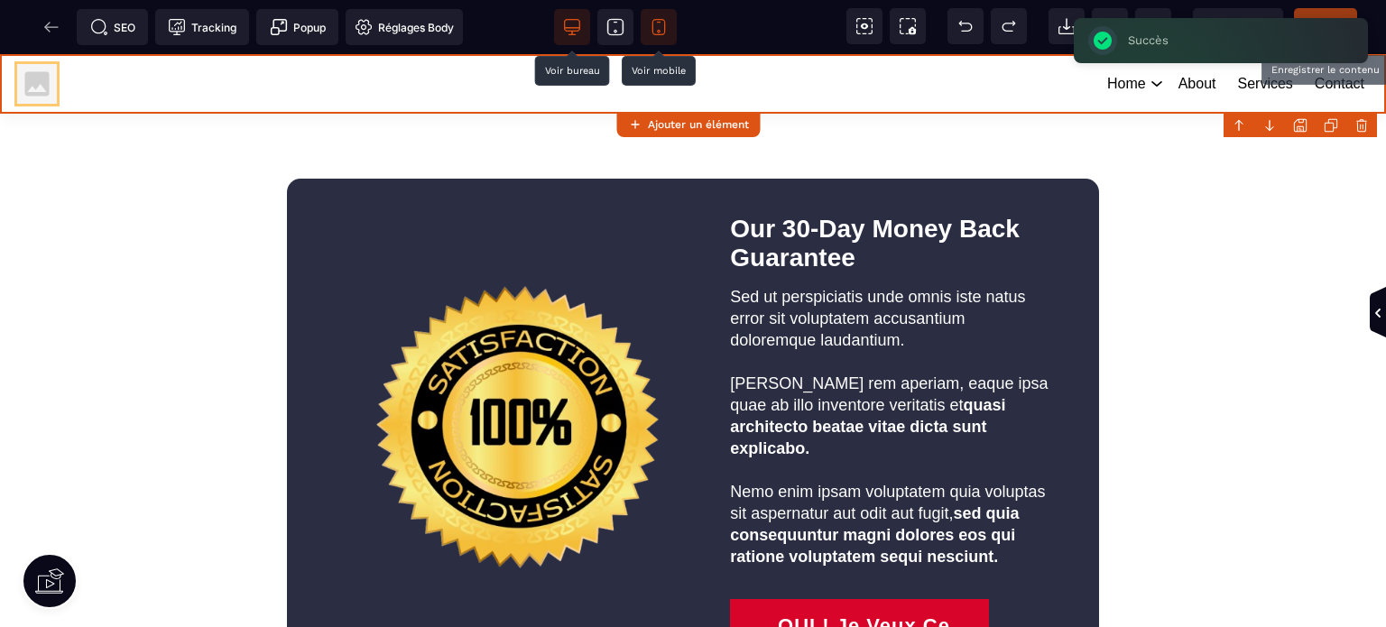
click at [50, 23] on div "SEO Tracking Popup Réglages Body" at bounding box center [238, 27] width 466 height 36
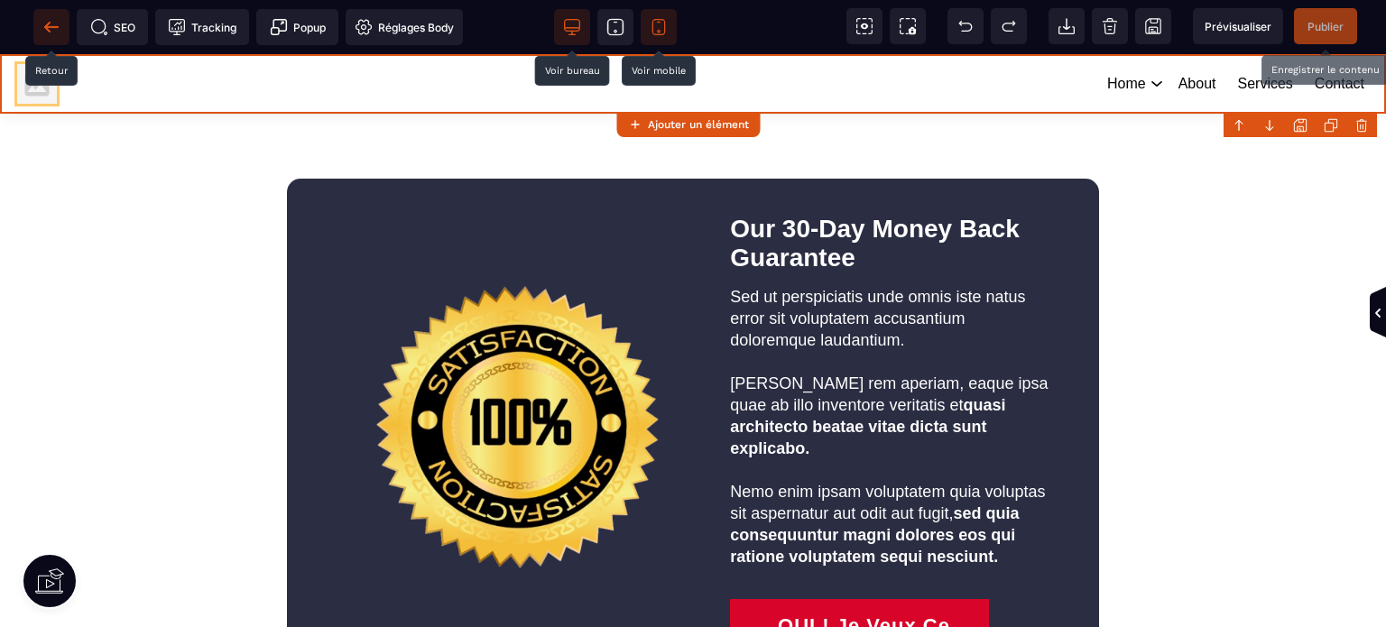
click at [51, 24] on icon at bounding box center [51, 27] width 18 height 18
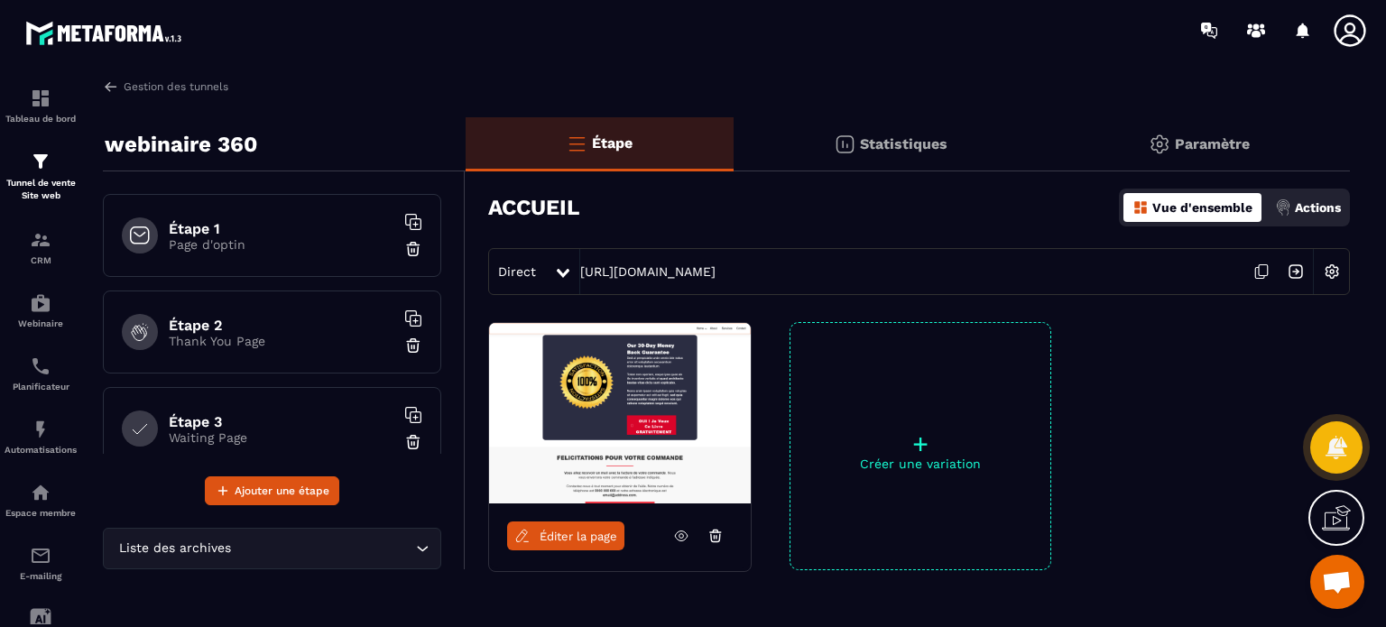
click at [1351, 31] on icon at bounding box center [1350, 31] width 36 height 36
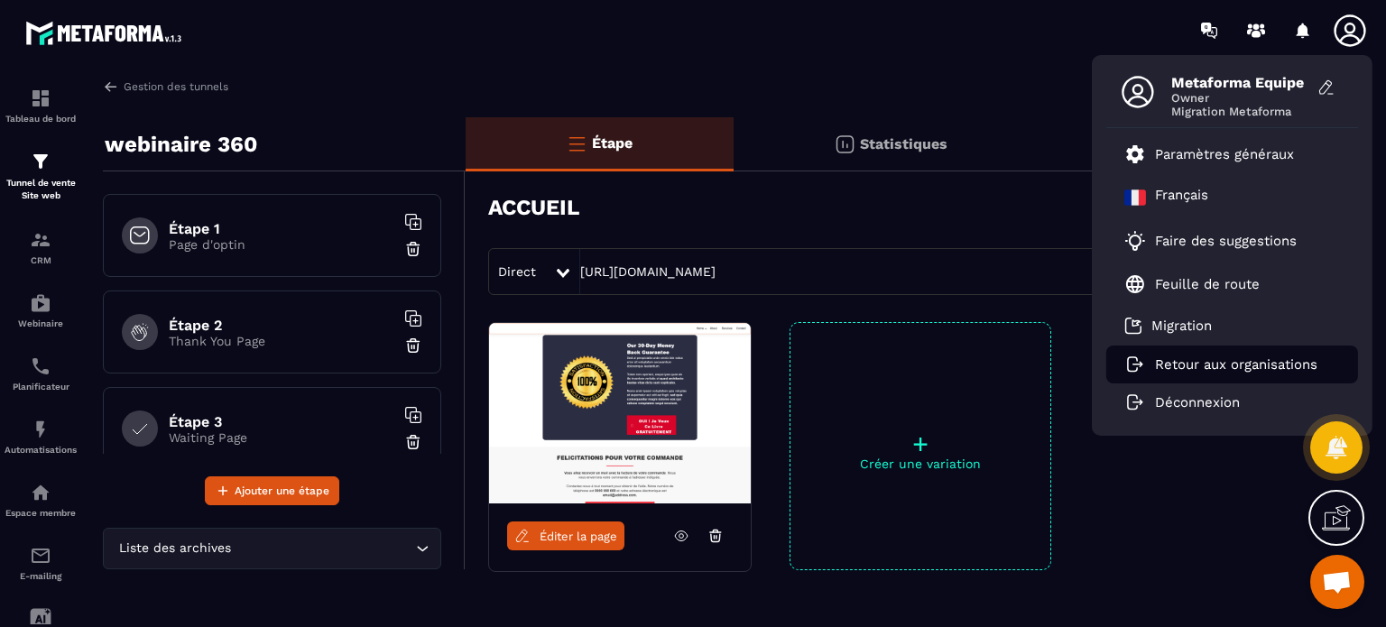
click at [1207, 378] on li "Retour aux organisations" at bounding box center [1233, 365] width 252 height 38
click at [1202, 365] on p "Retour aux organisations" at bounding box center [1236, 365] width 162 height 16
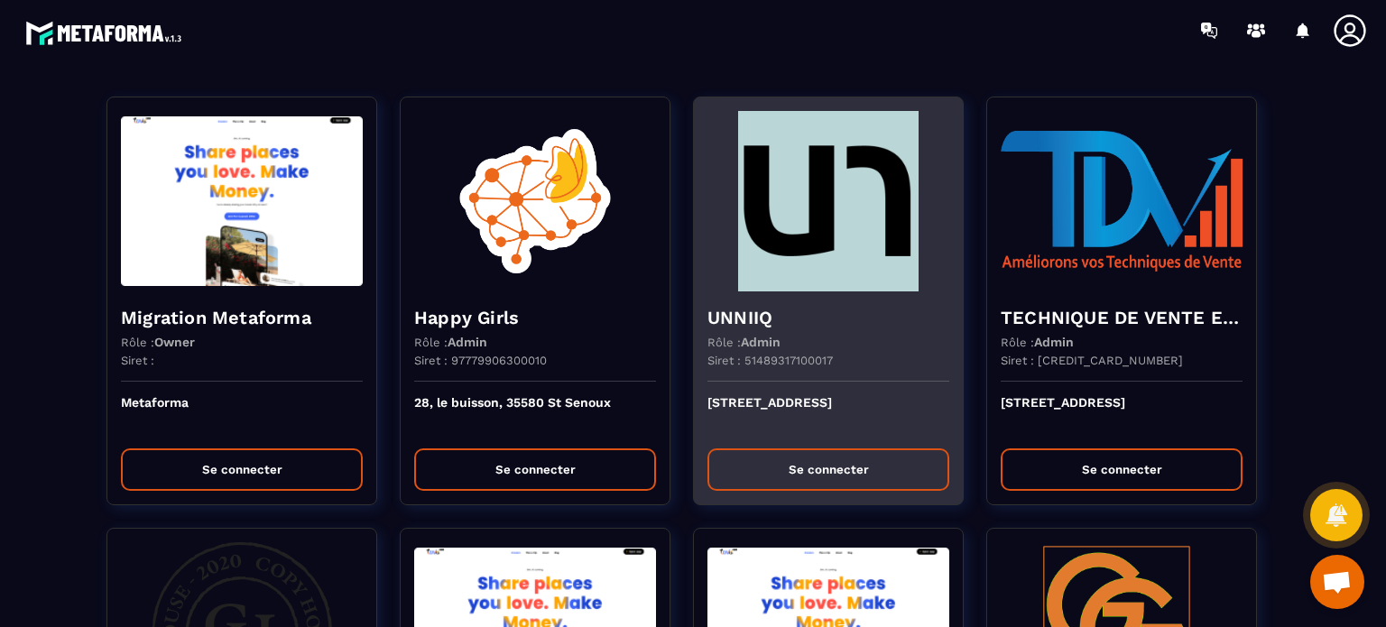
scroll to position [2538, 0]
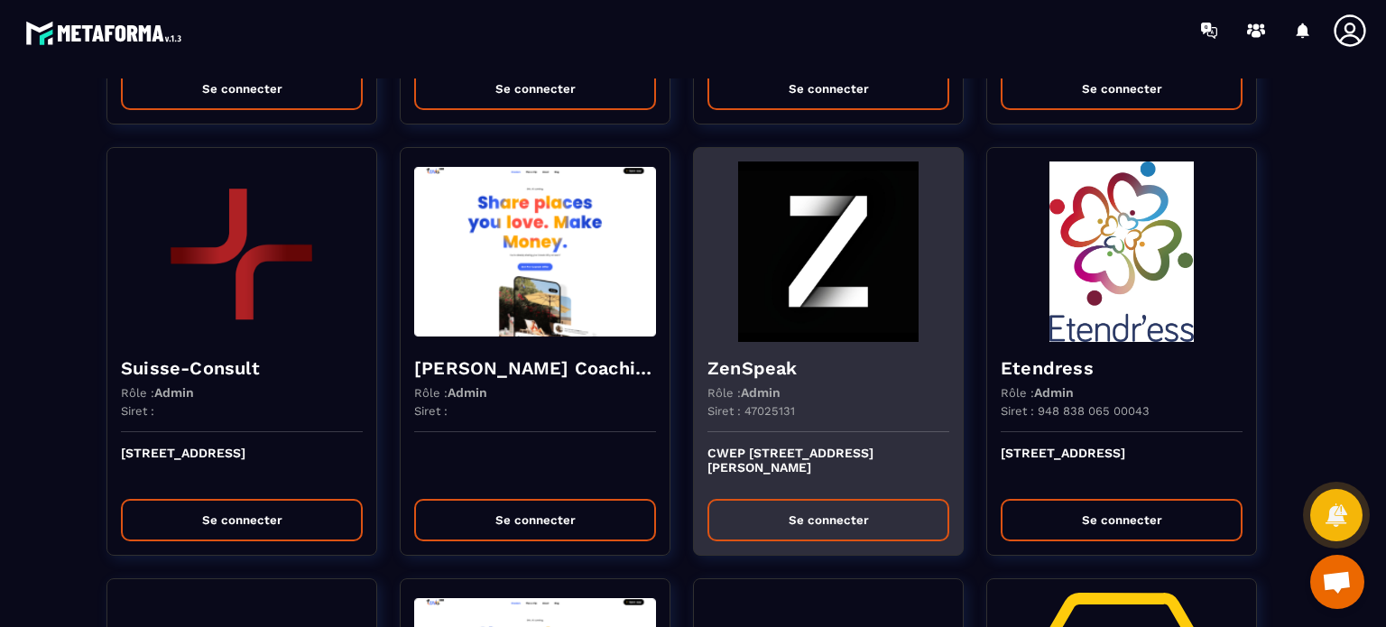
click at [728, 364] on h4 "ZenSpeak" at bounding box center [829, 368] width 242 height 25
